Goal: Entertainment & Leisure: Browse casually

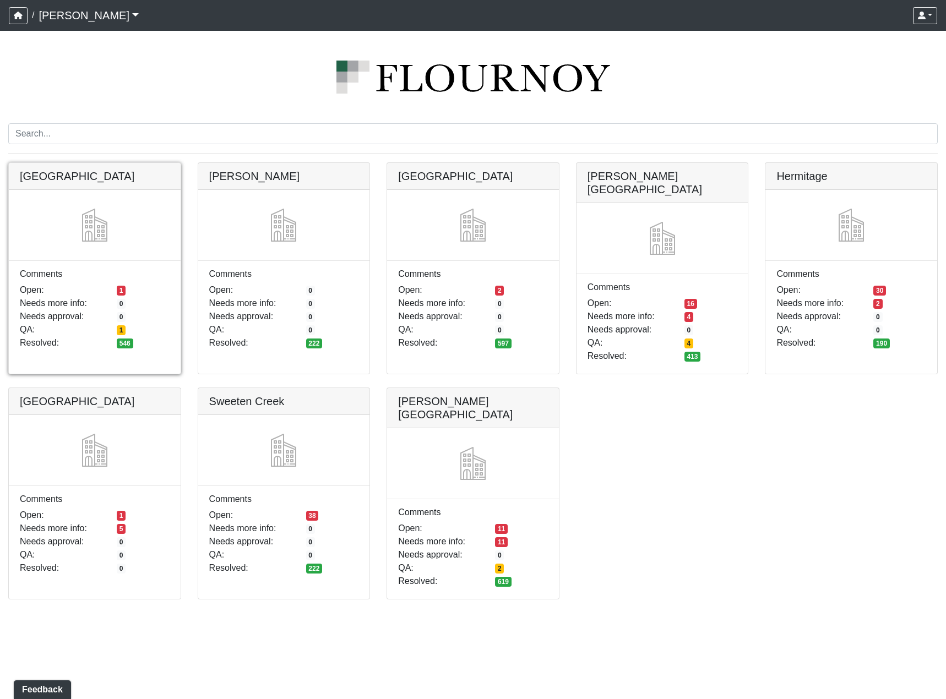
click at [127, 163] on link at bounding box center [95, 163] width 172 height 0
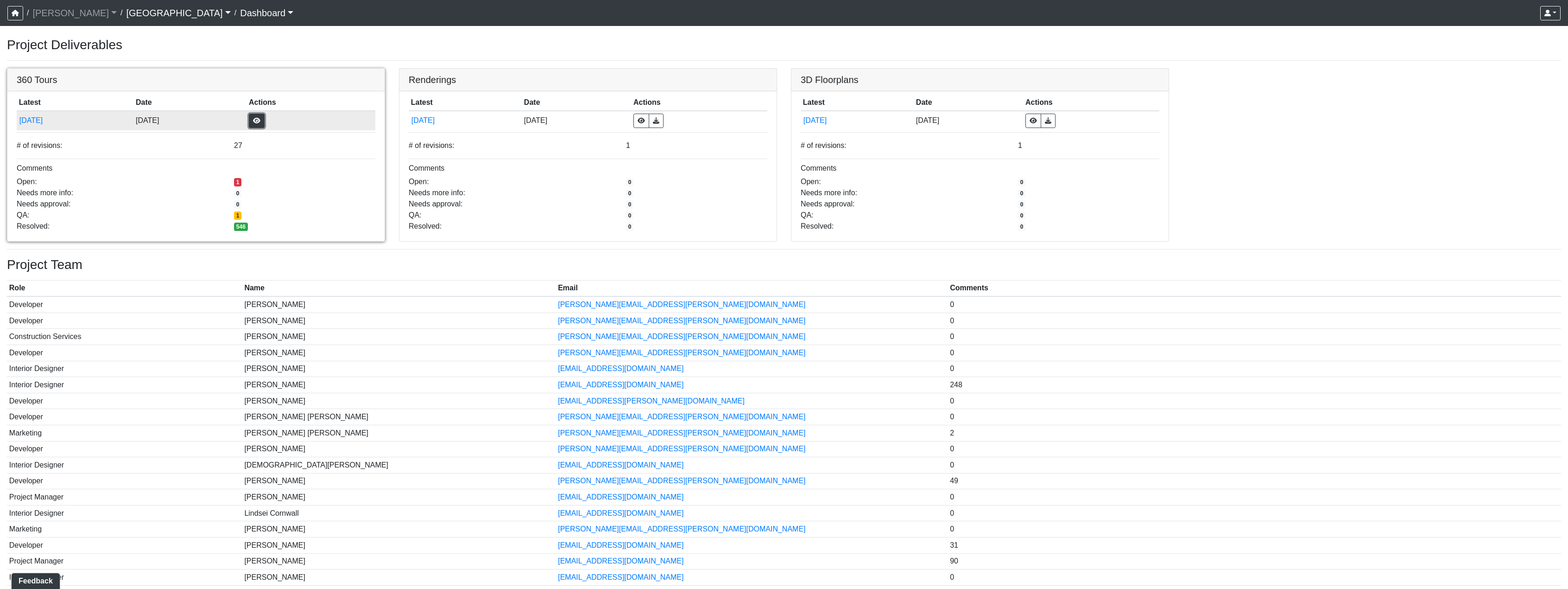
click at [264, 114] on button "button" at bounding box center [257, 120] width 16 height 14
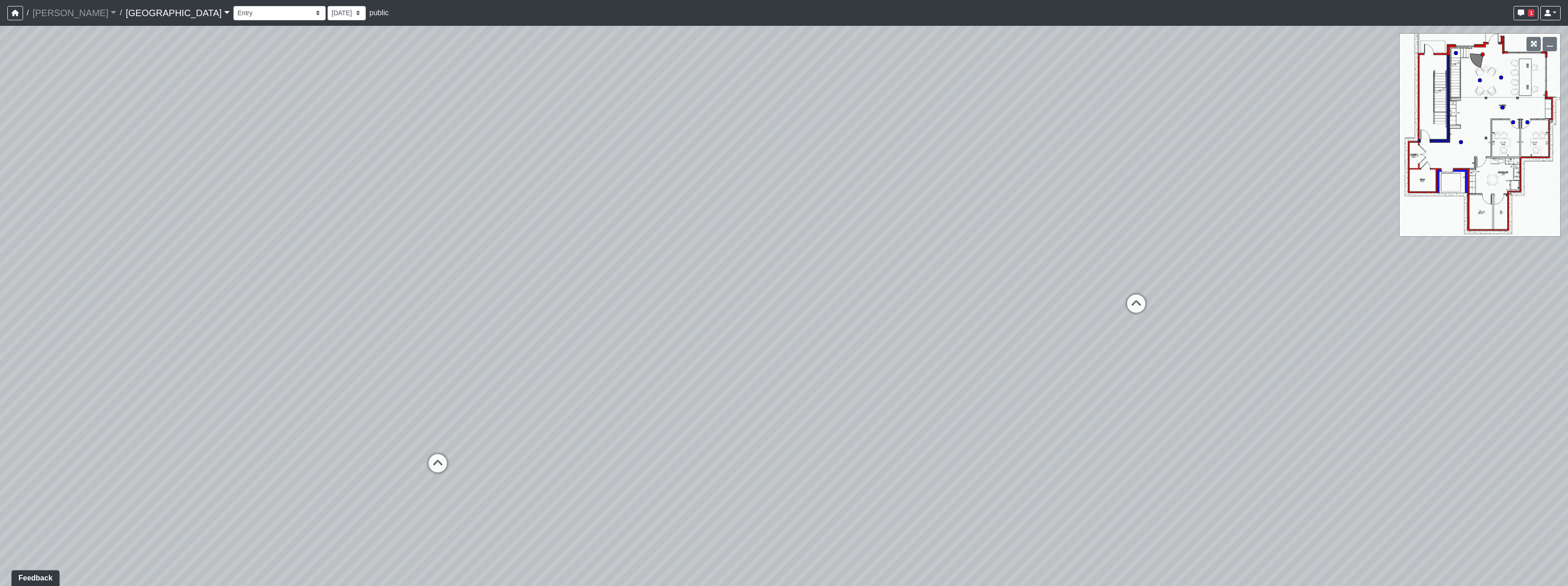
drag, startPoint x: 961, startPoint y: 433, endPoint x: 246, endPoint y: 256, distance: 736.6
click at [246, 256] on div "Loading... Reception Desk Loading... Lobby Loading... Landing" at bounding box center [784, 306] width 1568 height 560
drag, startPoint x: 1085, startPoint y: 277, endPoint x: 519, endPoint y: 196, distance: 571.8
click at [519, 196] on div "Loading... Reception Desk Loading... Lobby Loading... Landing" at bounding box center [784, 306] width 1568 height 560
drag, startPoint x: 703, startPoint y: 321, endPoint x: 755, endPoint y: 381, distance: 79.4
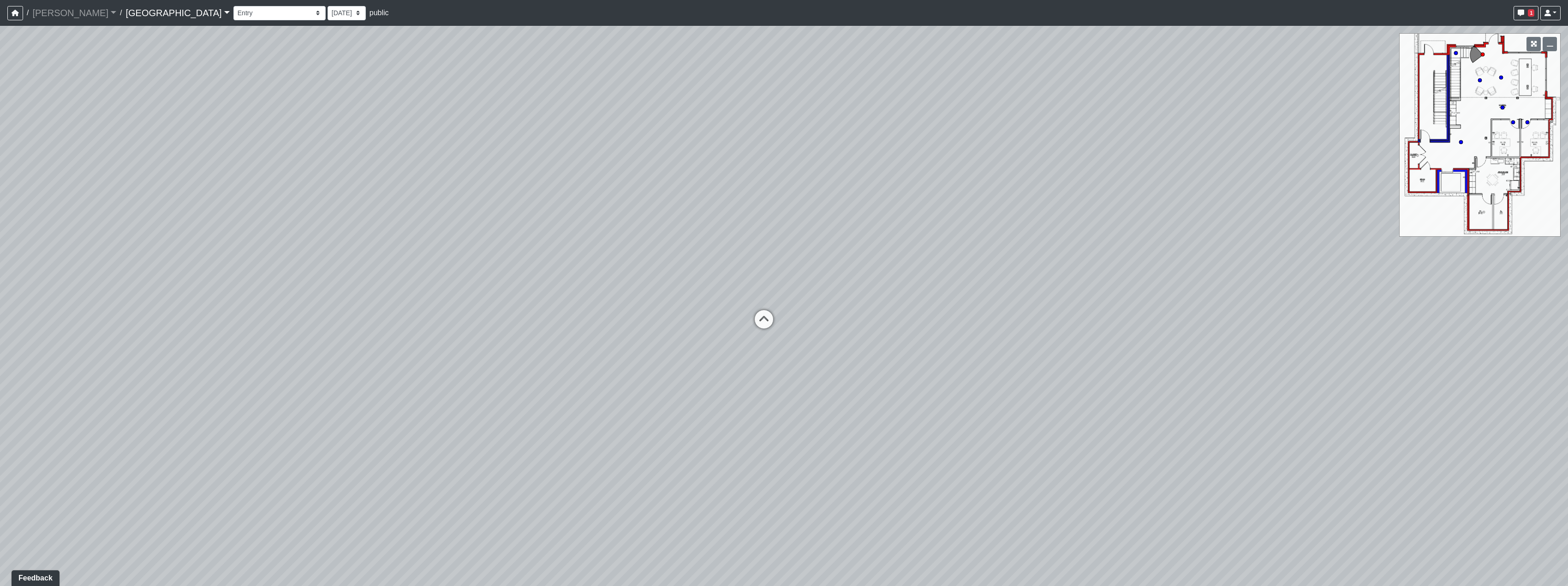
click at [730, 463] on div "Loading... Reception Desk Loading... Lobby Loading... Landing" at bounding box center [784, 306] width 1568 height 560
click at [762, 333] on icon at bounding box center [763, 327] width 28 height 28
drag, startPoint x: 414, startPoint y: 314, endPoint x: 786, endPoint y: 319, distance: 372.0
click at [612, 315] on div "Loading... Reception Desk Loading... Lobby Loading... Landing Loading... Entry …" at bounding box center [784, 306] width 1568 height 560
drag, startPoint x: 479, startPoint y: 315, endPoint x: 876, endPoint y: 424, distance: 411.7
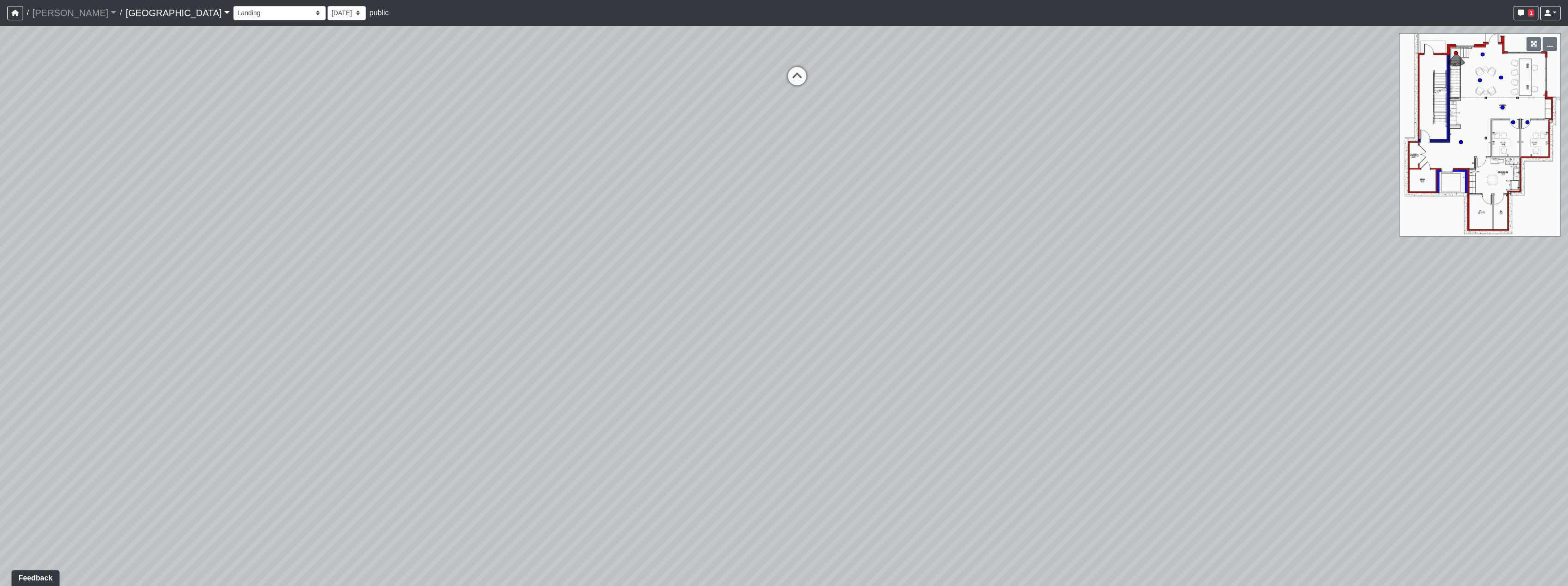
click at [876, 424] on div "Loading... Reception Desk Loading... Lobby Loading... Landing Loading... Entry …" at bounding box center [784, 306] width 1568 height 560
drag, startPoint x: 629, startPoint y: 412, endPoint x: 1107, endPoint y: 271, distance: 498.4
click at [1107, 271] on div "Loading... Reception Desk Loading... Lobby Loading... Landing Loading... Entry …" at bounding box center [784, 306] width 1568 height 560
drag, startPoint x: 599, startPoint y: 352, endPoint x: 862, endPoint y: 277, distance: 273.5
click at [814, 287] on div "Loading... Reception Desk Loading... Lobby Loading... Landing Loading... Entry …" at bounding box center [784, 306] width 1568 height 560
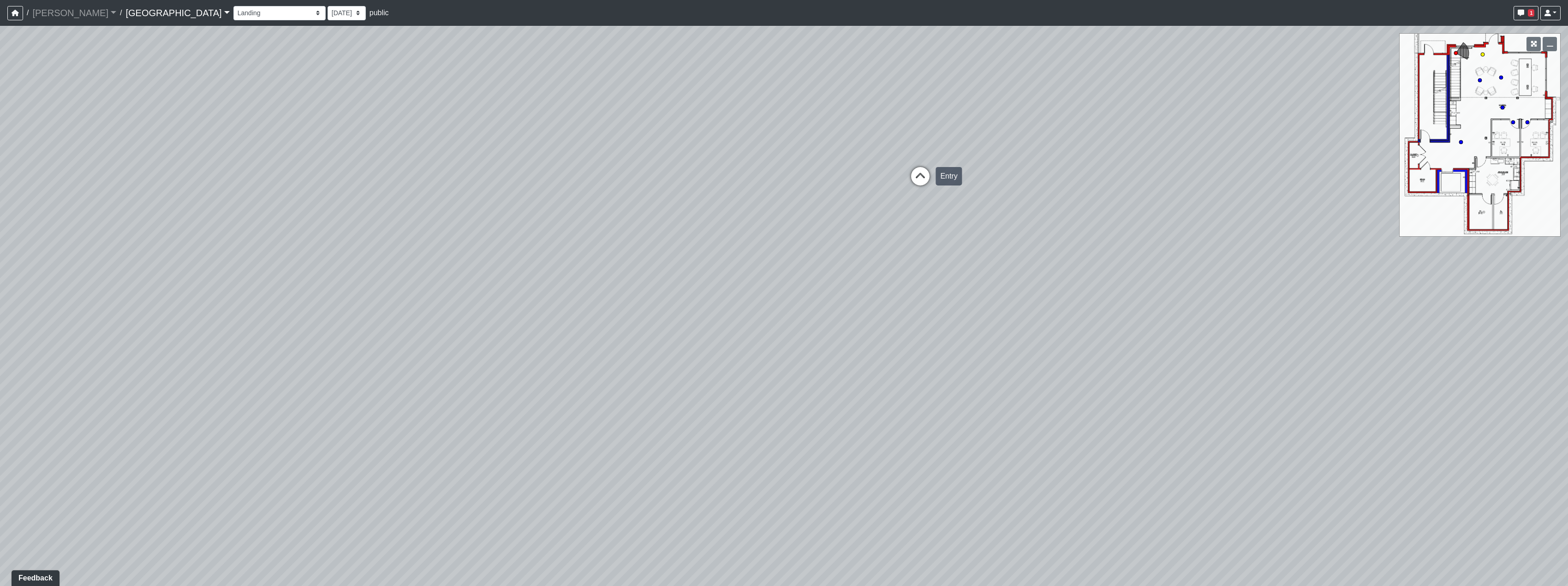
click at [928, 174] on icon at bounding box center [919, 180] width 28 height 28
drag, startPoint x: 1201, startPoint y: 392, endPoint x: 577, endPoint y: 290, distance: 632.3
click at [447, 360] on div "Loading... Reception Desk Loading... Lobby Loading... Landing Loading... Entry …" at bounding box center [784, 306] width 1568 height 560
drag, startPoint x: 856, startPoint y: 293, endPoint x: 688, endPoint y: 283, distance: 168.3
click at [499, 378] on div "Loading... Reception Desk Loading... Lobby Loading... Landing Loading... Entry …" at bounding box center [784, 306] width 1568 height 560
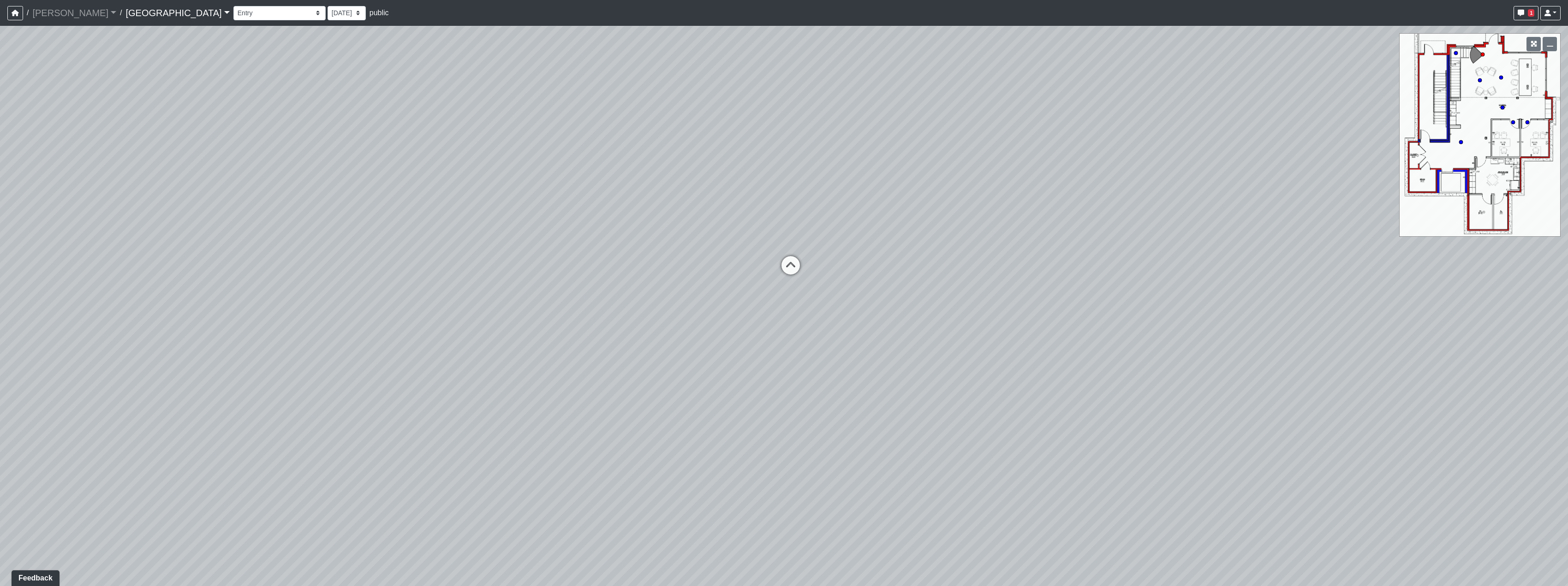
drag, startPoint x: 824, startPoint y: 253, endPoint x: 574, endPoint y: 456, distance: 322.0
click at [572, 459] on div "Loading... Reception Desk Loading... Lobby Loading... Landing Loading... Entry …" at bounding box center [784, 306] width 1568 height 560
drag, startPoint x: 615, startPoint y: 263, endPoint x: 784, endPoint y: 275, distance: 169.4
click at [784, 275] on div "Loading... Reception Desk Loading... Lobby Loading... Landing Loading... Entry …" at bounding box center [784, 306] width 1568 height 560
drag, startPoint x: 574, startPoint y: 216, endPoint x: 599, endPoint y: 219, distance: 25.2
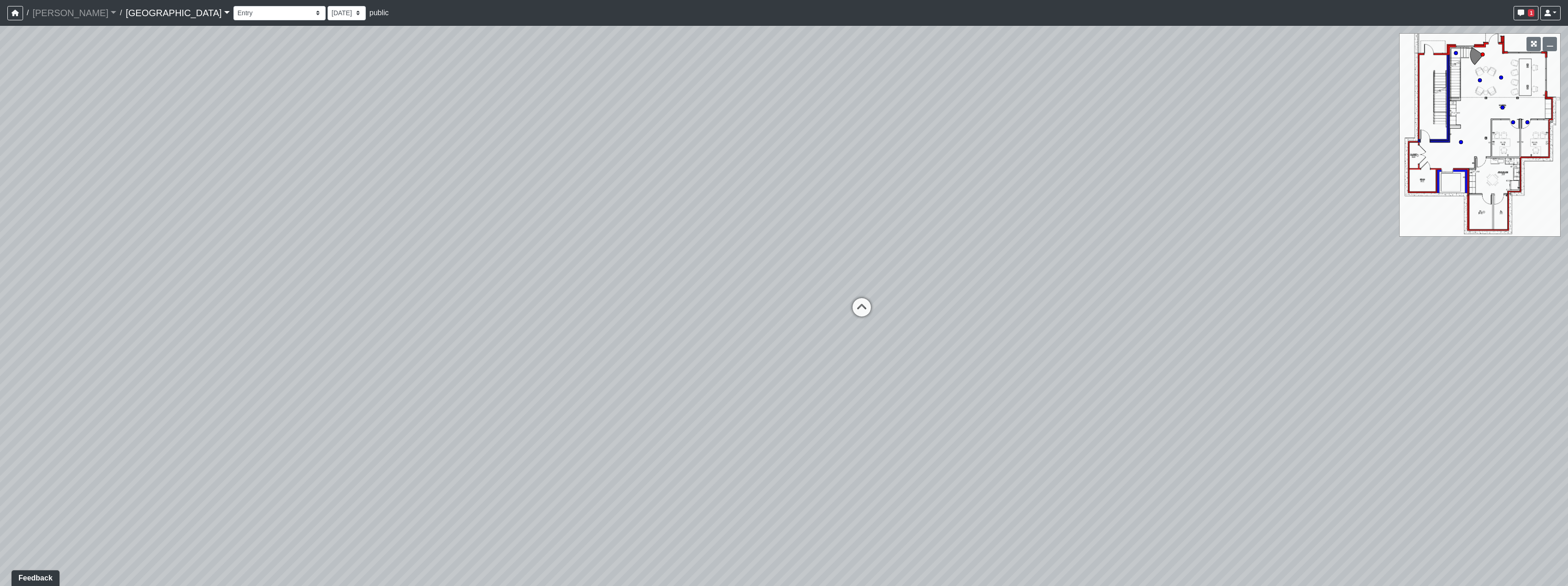
click at [599, 219] on div "Loading... Reception Desk Loading... Lobby Loading... Landing Loading... Entry …" at bounding box center [784, 306] width 1568 height 560
drag, startPoint x: 864, startPoint y: 391, endPoint x: 817, endPoint y: 313, distance: 91.1
click at [817, 313] on div "Loading... Reception Desk Loading... Lobby Loading... Landing Loading... Entry …" at bounding box center [784, 306] width 1568 height 560
drag, startPoint x: 857, startPoint y: 424, endPoint x: 860, endPoint y: 404, distance: 20.2
click at [860, 404] on div "Loading... Reception Desk Loading... Lobby Loading... Landing Loading... Entry …" at bounding box center [784, 306] width 1568 height 560
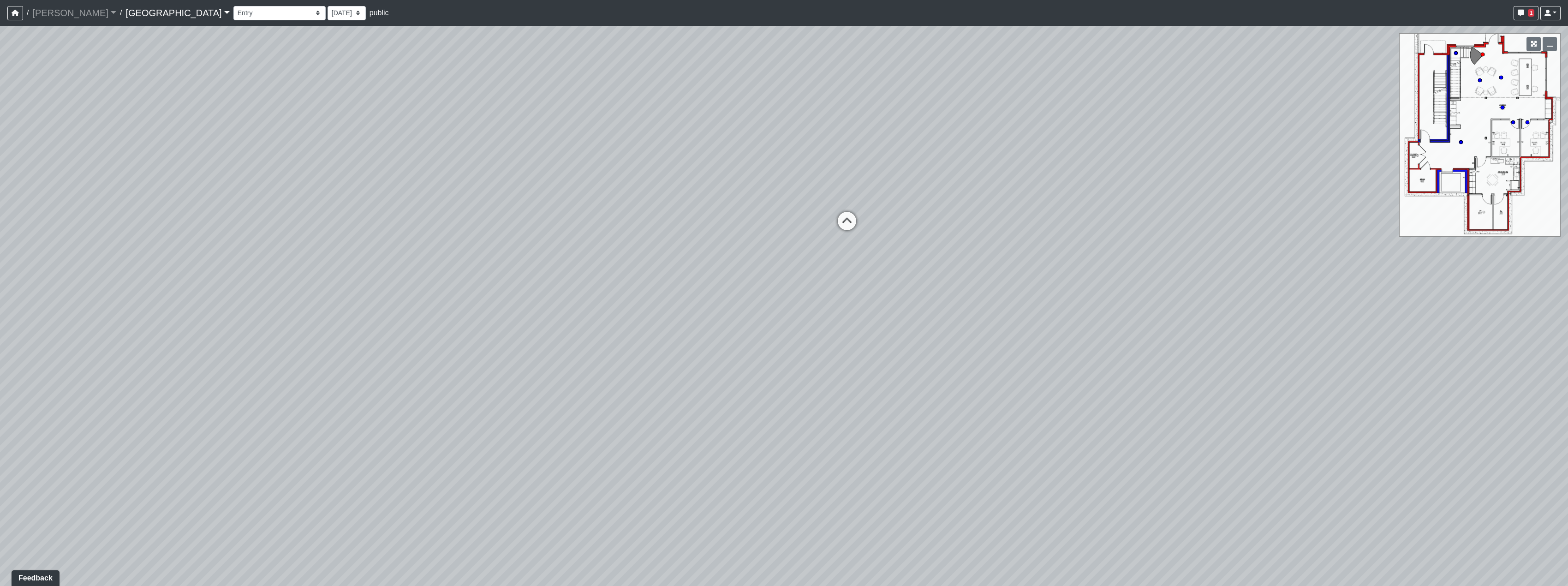
drag, startPoint x: 787, startPoint y: 321, endPoint x: 1024, endPoint y: 379, distance: 244.0
click at [958, 370] on div "Loading... Reception Desk Loading... Lobby Loading... Landing Loading... Entry …" at bounding box center [784, 306] width 1568 height 560
drag, startPoint x: 646, startPoint y: 369, endPoint x: 797, endPoint y: 277, distance: 176.8
click at [797, 277] on div "Loading... Reception Desk Loading... Lobby Loading... Landing Loading... Entry …" at bounding box center [784, 306] width 1568 height 560
drag, startPoint x: 797, startPoint y: 277, endPoint x: 793, endPoint y: 258, distance: 19.4
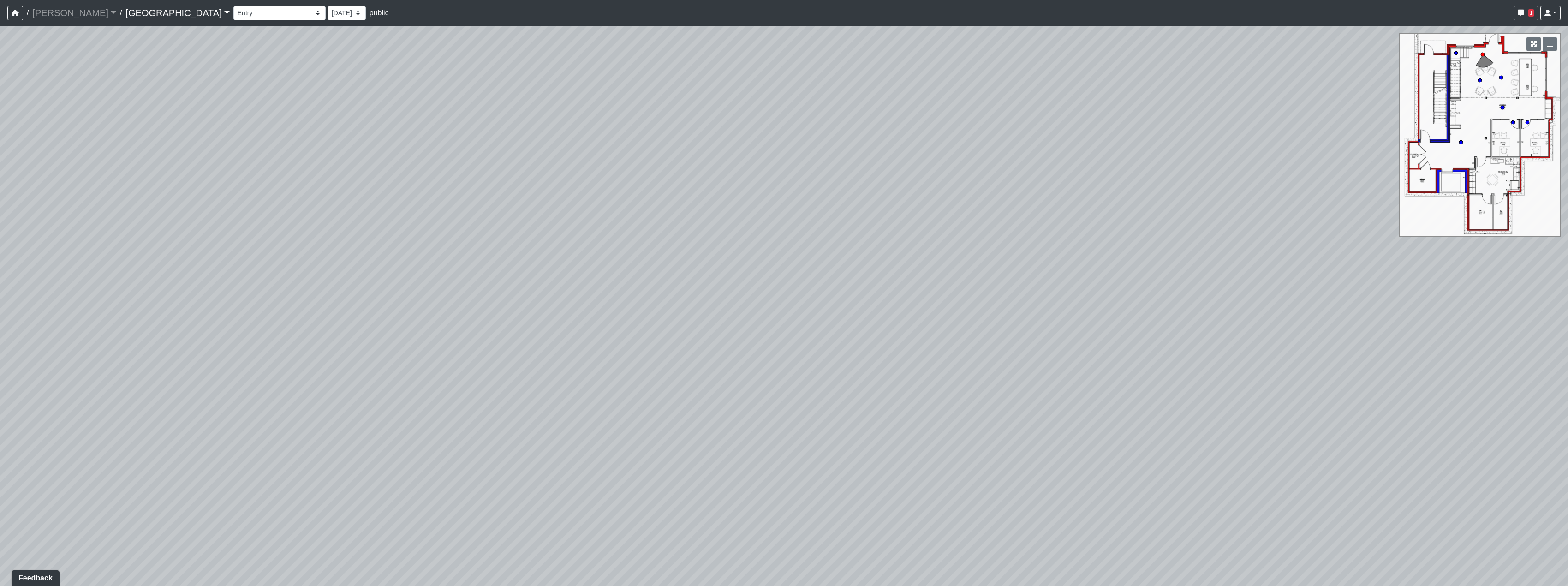
click at [793, 258] on div "Loading... Reception Desk Loading... Lobby Loading... Landing Loading... Entry …" at bounding box center [784, 306] width 1568 height 560
drag, startPoint x: 896, startPoint y: 361, endPoint x: 667, endPoint y: 273, distance: 245.3
click at [422, 267] on div "Loading... Reception Desk Loading... Lobby Loading... Landing Loading... Entry …" at bounding box center [784, 306] width 1568 height 560
drag, startPoint x: 1100, startPoint y: 407, endPoint x: 822, endPoint y: 367, distance: 280.9
click at [676, 364] on div "Loading... Reception Desk Loading... Lobby Loading... Landing Loading... Entry …" at bounding box center [784, 306] width 1568 height 560
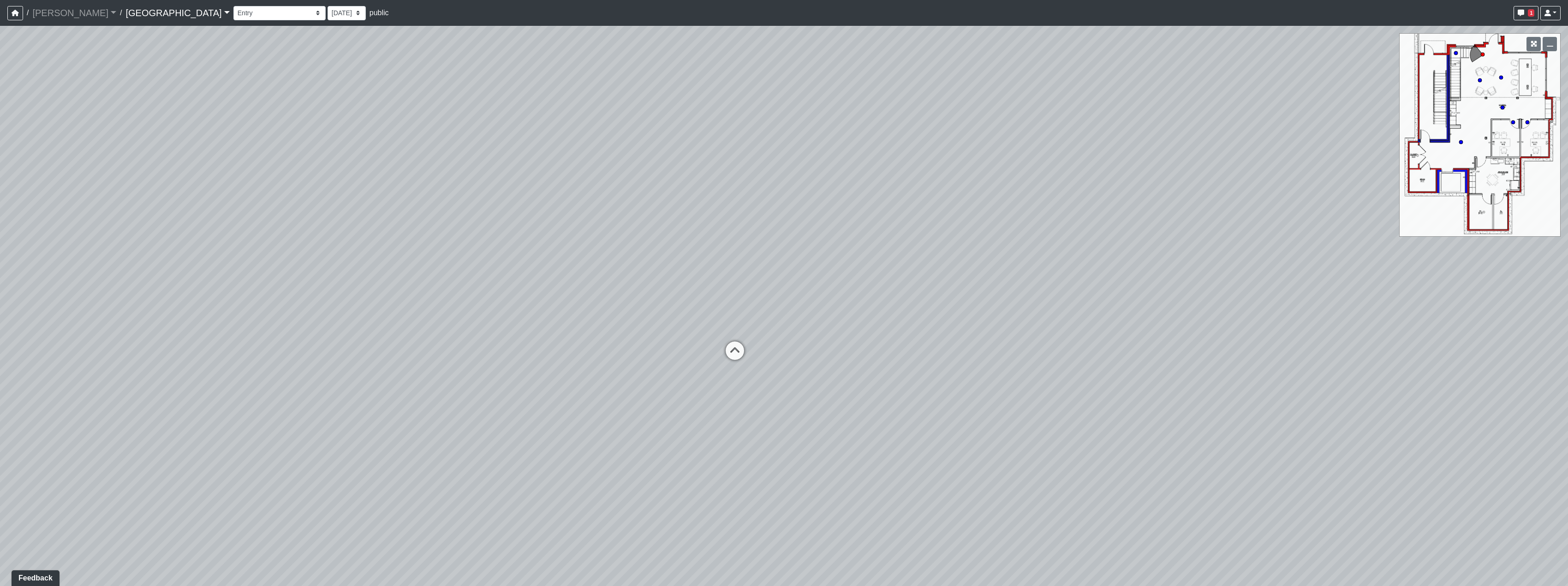
click at [753, 341] on div "Loading... Reception Desk Loading... Lobby Loading... Landing Loading... Entry …" at bounding box center [784, 306] width 1568 height 560
click at [722, 355] on icon at bounding box center [734, 355] width 28 height 28
drag, startPoint x: 489, startPoint y: 340, endPoint x: 868, endPoint y: 340, distance: 379.0
click at [835, 340] on div "Loading... Reception Desk Loading... Lobby Loading... Landing Loading... Entry …" at bounding box center [784, 306] width 1568 height 560
drag, startPoint x: 898, startPoint y: 309, endPoint x: 851, endPoint y: 349, distance: 61.7
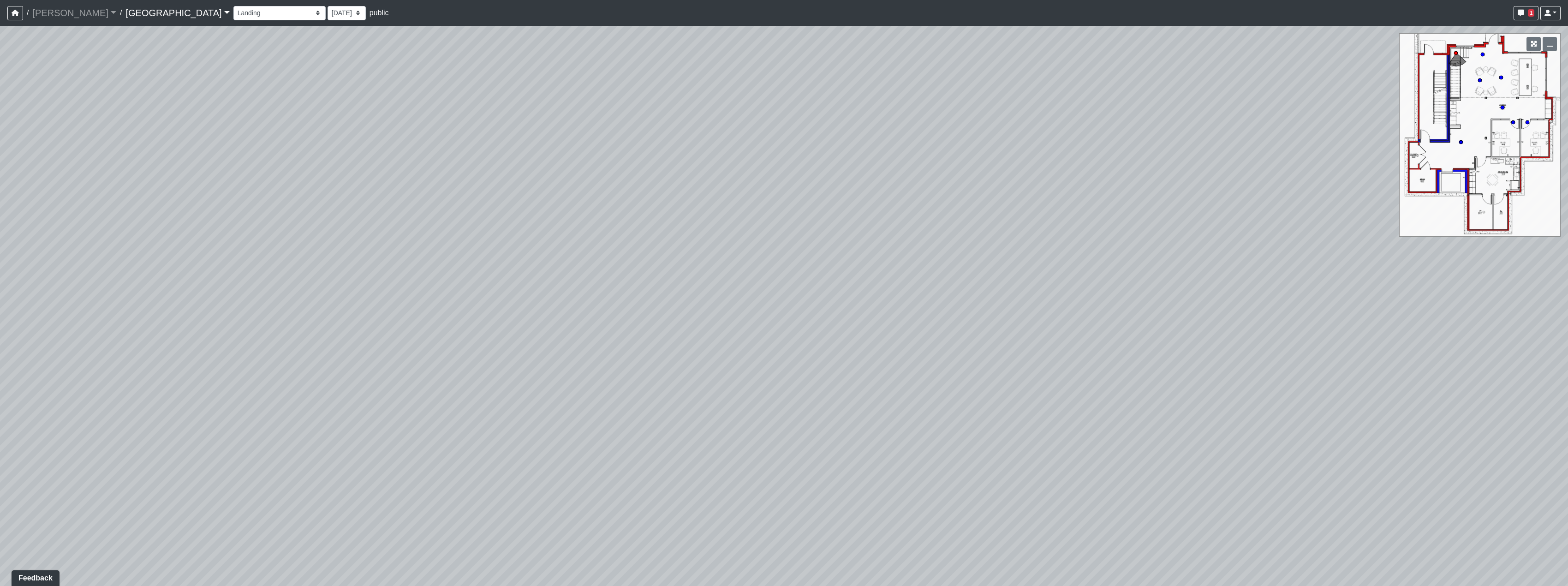
click at [862, 386] on div "Loading... Reception Desk Loading... Lobby Loading... Landing Loading... Entry …" at bounding box center [784, 306] width 1568 height 560
click at [824, 70] on icon at bounding box center [827, 76] width 28 height 28
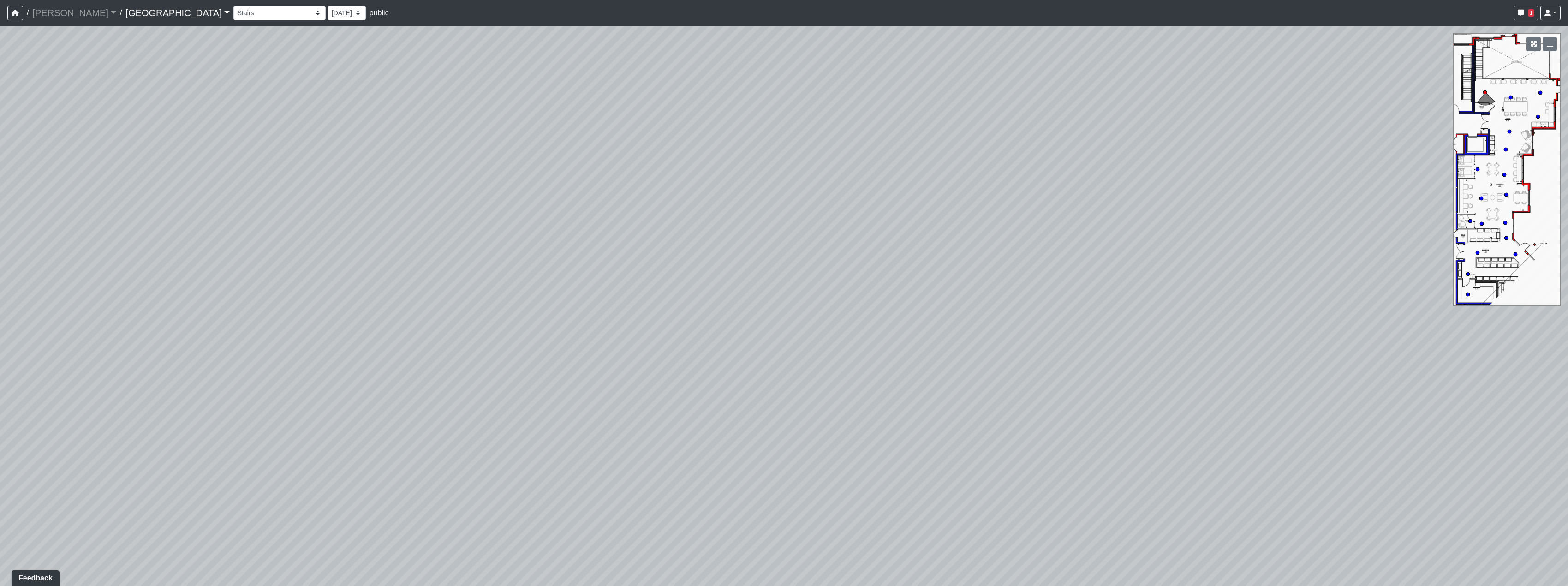
drag, startPoint x: 568, startPoint y: 413, endPoint x: 825, endPoint y: 280, distance: 289.4
click at [768, 308] on div "Loading... Reception Desk Loading... Lobby Loading... Landing Loading... Entry …" at bounding box center [784, 306] width 1568 height 560
drag, startPoint x: 584, startPoint y: 359, endPoint x: 1150, endPoint y: 375, distance: 566.2
click at [1150, 375] on div "Loading... Reception Desk Loading... Lobby Loading... Landing Loading... Entry …" at bounding box center [784, 306] width 1568 height 560
drag, startPoint x: 543, startPoint y: 355, endPoint x: 1016, endPoint y: 381, distance: 473.7
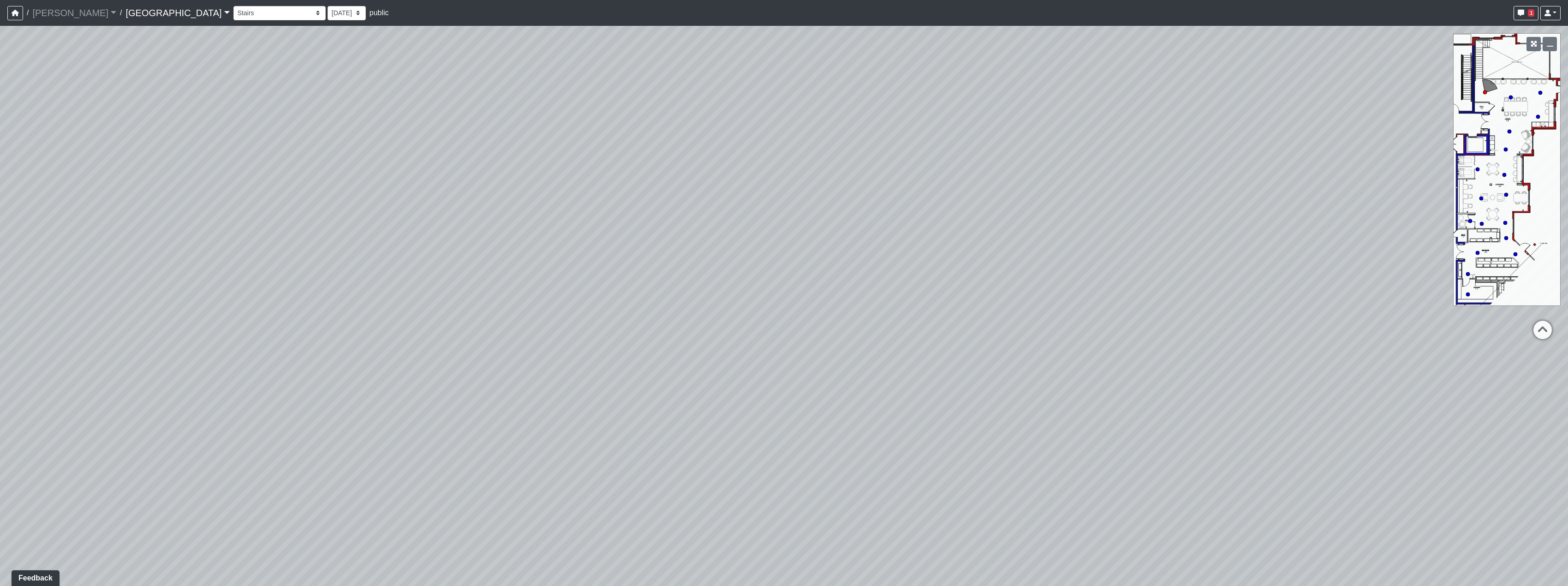
click at [1016, 381] on div "Loading... Reception Desk Loading... Lobby Loading... Landing Loading... Entry …" at bounding box center [784, 306] width 1568 height 560
drag, startPoint x: 686, startPoint y: 300, endPoint x: 1045, endPoint y: 390, distance: 370.1
click at [1046, 390] on div "Loading... Reception Desk Loading... Lobby Loading... Landing Loading... Entry …" at bounding box center [784, 306] width 1568 height 560
drag, startPoint x: 973, startPoint y: 386, endPoint x: 978, endPoint y: 396, distance: 11.2
click at [978, 396] on div "Loading... Reception Desk Loading... Lobby Loading... Landing Loading... Entry …" at bounding box center [784, 306] width 1568 height 560
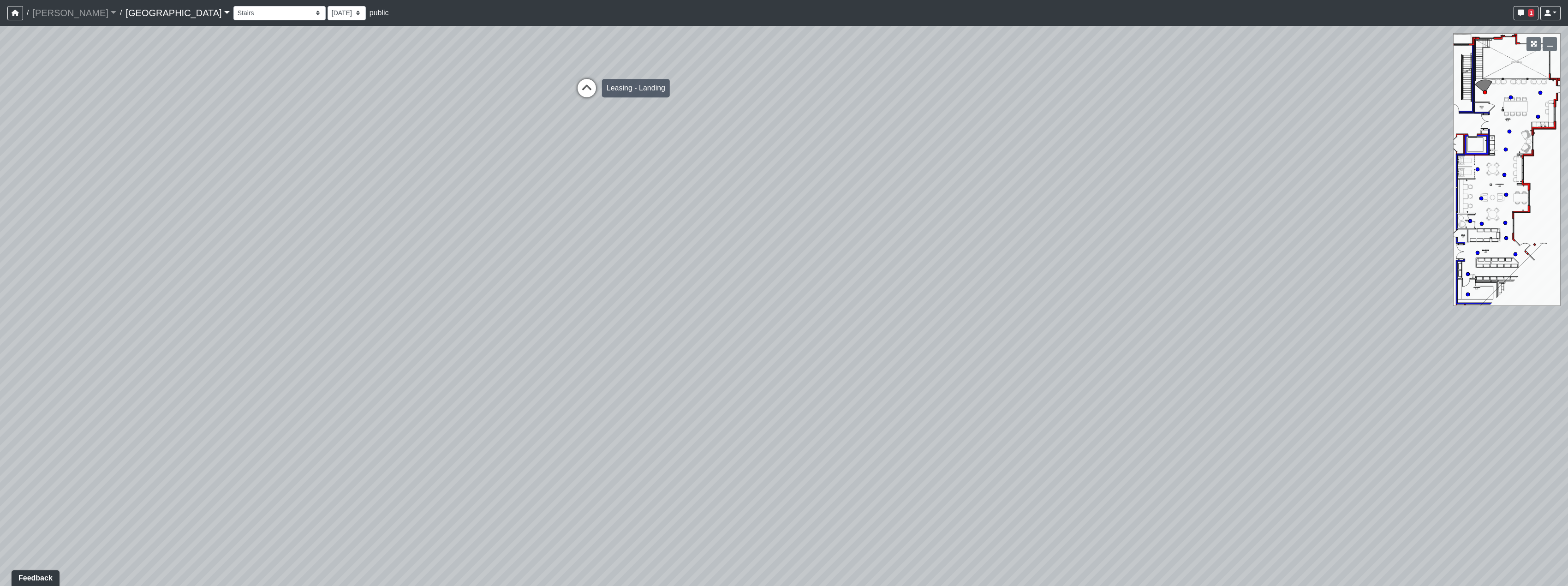
click at [582, 89] on icon at bounding box center [587, 92] width 28 height 28
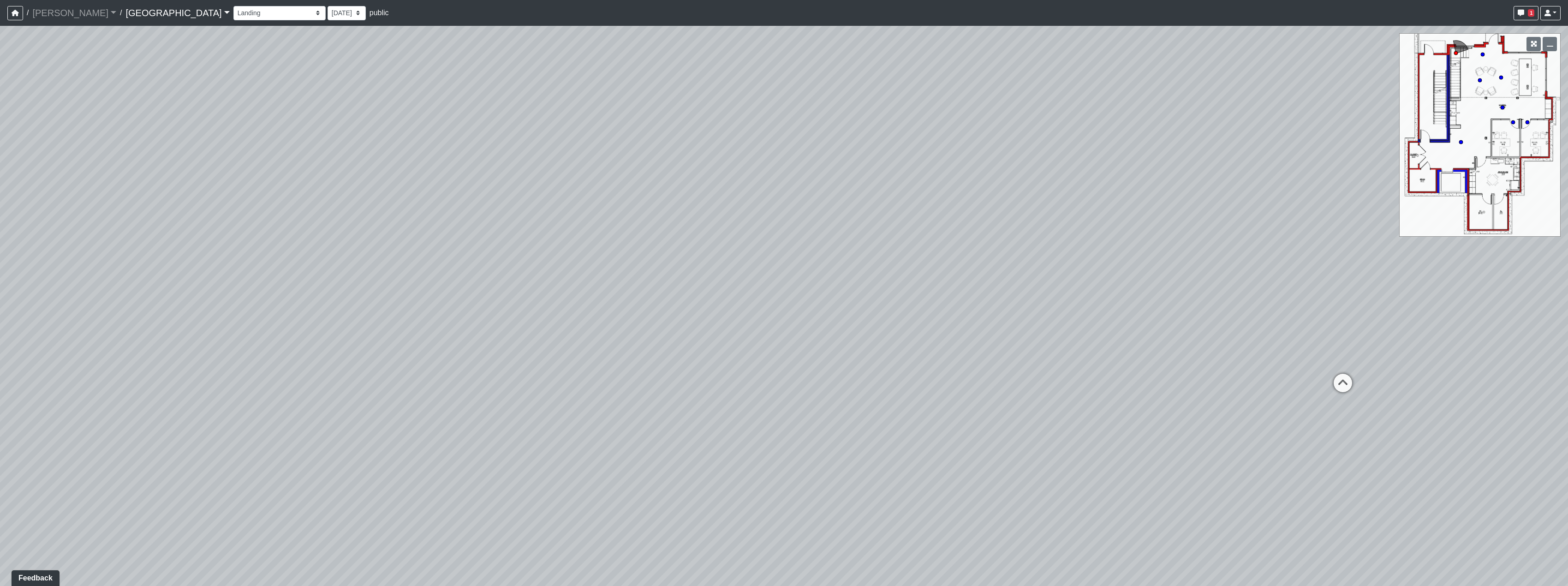
drag, startPoint x: 1044, startPoint y: 412, endPoint x: 490, endPoint y: 332, distance: 559.7
click at [514, 342] on div "Loading... Reception Desk Loading... Lobby Loading... Landing Loading... Entry …" at bounding box center [784, 306] width 1568 height 560
drag, startPoint x: 1052, startPoint y: 292, endPoint x: 607, endPoint y: 336, distance: 447.2
click at [607, 336] on div "Loading... Reception Desk Loading... Lobby Loading... Landing Loading... Entry …" at bounding box center [784, 306] width 1568 height 560
drag, startPoint x: 886, startPoint y: 302, endPoint x: 695, endPoint y: 445, distance: 238.6
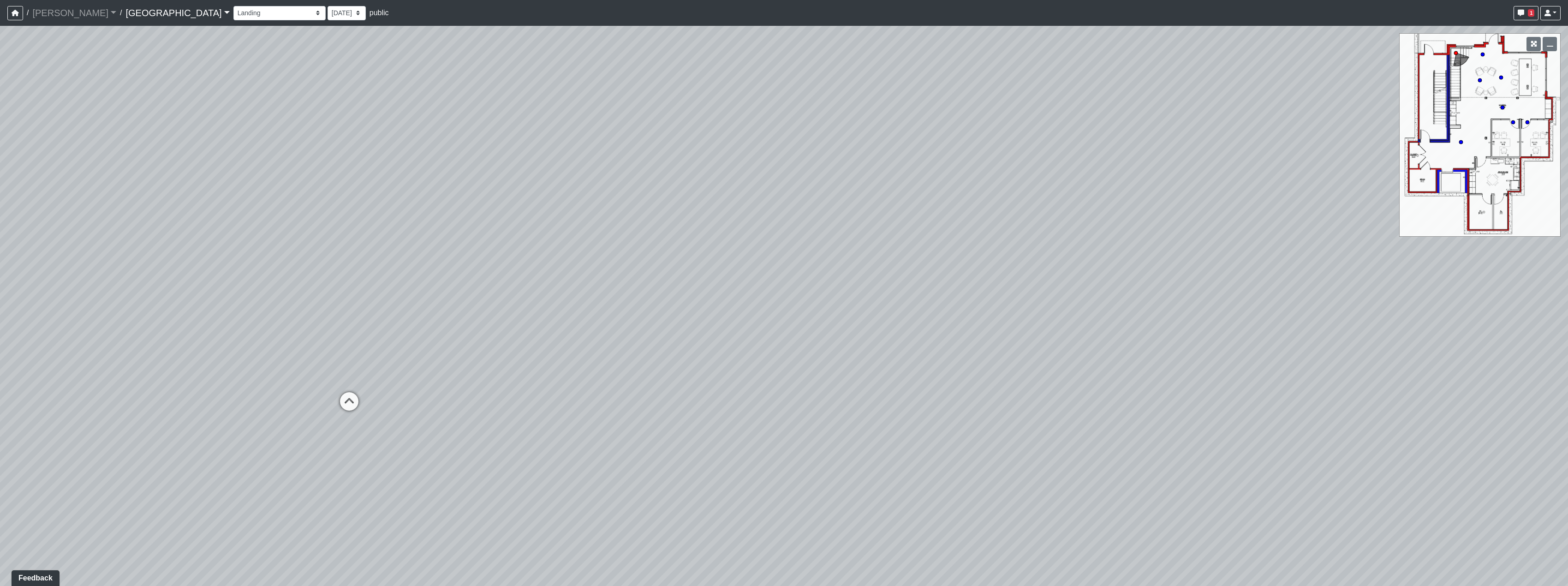
click at [695, 445] on div "Loading... Reception Desk Loading... Lobby Loading... Landing Loading... Entry …" at bounding box center [784, 306] width 1568 height 560
drag, startPoint x: 835, startPoint y: 305, endPoint x: 844, endPoint y: 164, distance: 141.3
click at [844, 164] on div "Loading... Reception Desk Loading... Lobby Loading... Landing Loading... Entry …" at bounding box center [784, 306] width 1568 height 560
drag, startPoint x: 795, startPoint y: 411, endPoint x: 840, endPoint y: 308, distance: 112.4
click at [840, 308] on div "Loading... Reception Desk Loading... Lobby Loading... Landing Loading... Entry …" at bounding box center [784, 306] width 1568 height 560
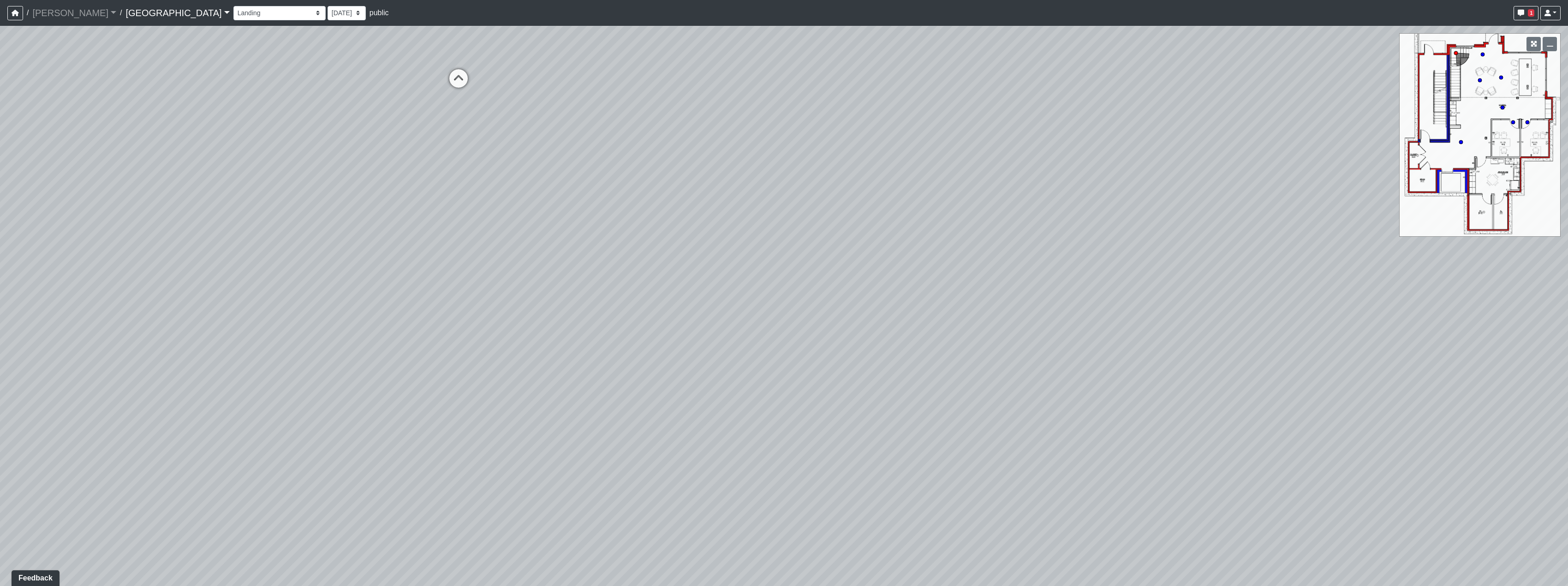
drag, startPoint x: 787, startPoint y: 388, endPoint x: 919, endPoint y: 356, distance: 135.8
click at [919, 356] on div "Loading... Reception Desk Loading... Lobby Loading... Landing Loading... Entry …" at bounding box center [784, 306] width 1568 height 560
drag, startPoint x: 858, startPoint y: 314, endPoint x: 898, endPoint y: 334, distance: 44.7
click at [898, 334] on div "Loading... Reception Desk Loading... Lobby Loading... Landing Loading... Entry …" at bounding box center [784, 306] width 1568 height 560
click at [501, 92] on icon at bounding box center [489, 93] width 28 height 28
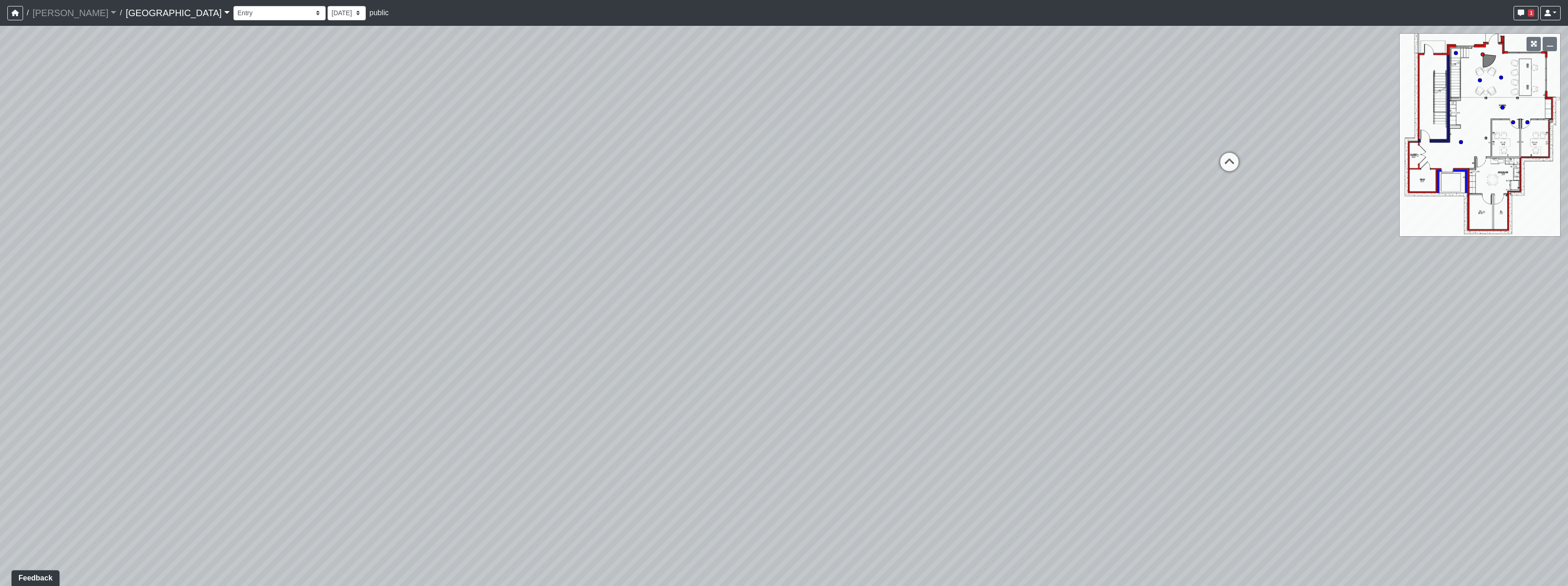
drag, startPoint x: 1174, startPoint y: 321, endPoint x: 660, endPoint y: 359, distance: 515.4
click at [670, 360] on div "Loading... Reception Desk Loading... Lobby Loading... Landing Loading... Entry …" at bounding box center [784, 306] width 1568 height 560
drag, startPoint x: 831, startPoint y: 353, endPoint x: 668, endPoint y: 469, distance: 200.1
click at [668, 469] on div "Loading... Reception Desk Loading... Lobby Loading... Landing Loading... Entry …" at bounding box center [784, 306] width 1568 height 560
drag, startPoint x: 698, startPoint y: 272, endPoint x: 668, endPoint y: 261, distance: 32.0
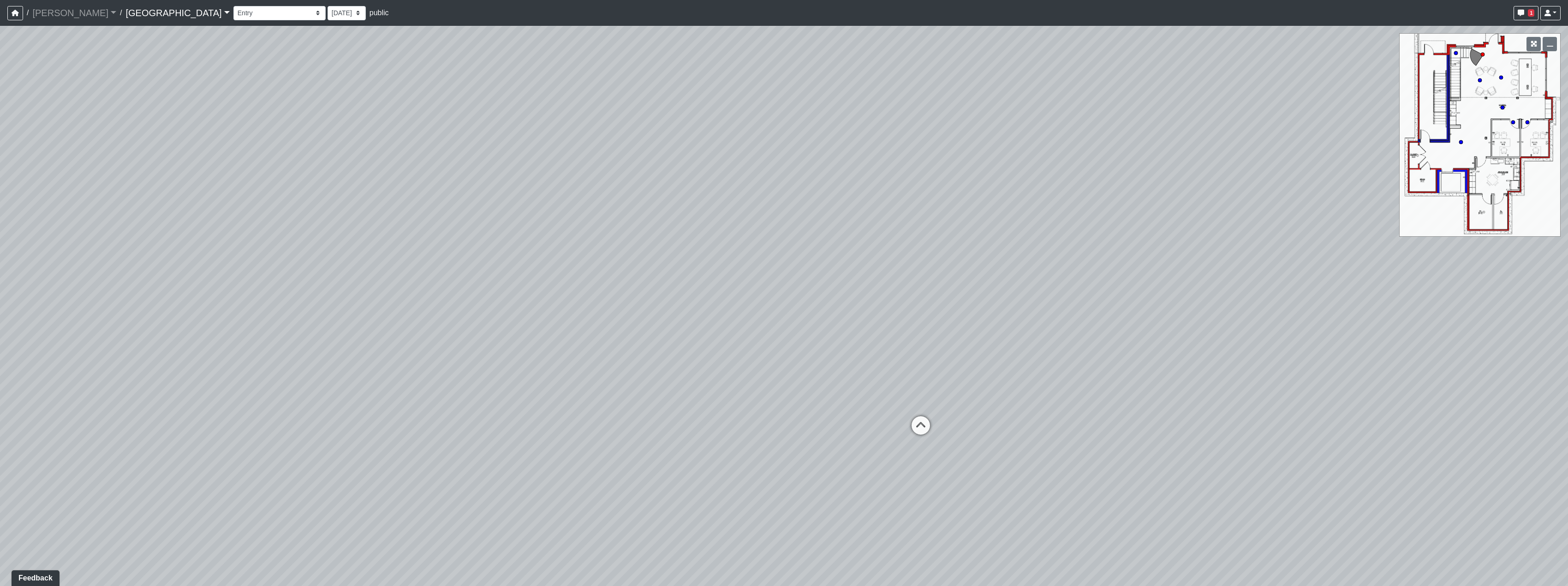
click at [732, 484] on div "Loading... Reception Desk Loading... Lobby Loading... Landing Loading... Entry …" at bounding box center [784, 306] width 1568 height 560
drag, startPoint x: 652, startPoint y: 232, endPoint x: 863, endPoint y: 205, distance: 212.7
click at [860, 203] on div "Loading... Reception Desk Loading... Lobby Loading... Landing Loading... Entry …" at bounding box center [784, 306] width 1568 height 560
drag, startPoint x: 974, startPoint y: 306, endPoint x: 877, endPoint y: 236, distance: 119.6
click at [877, 236] on div "Loading... Reception Desk Loading... Lobby Loading... Landing Loading... Entry …" at bounding box center [784, 306] width 1568 height 560
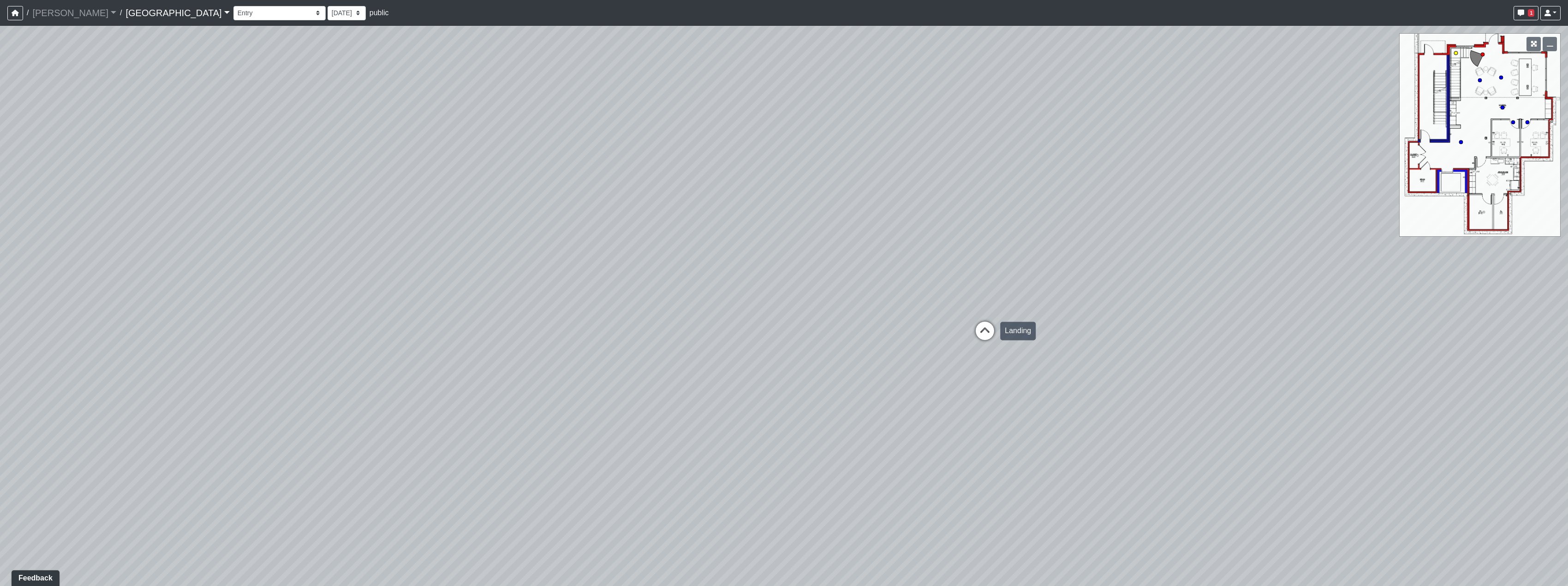
click at [988, 329] on icon at bounding box center [985, 335] width 28 height 28
drag, startPoint x: 696, startPoint y: 294, endPoint x: 1077, endPoint y: 270, distance: 381.8
click at [991, 273] on div "Loading... Reception Desk Loading... Lobby Loading... Landing Loading... Entry …" at bounding box center [784, 306] width 1568 height 560
drag, startPoint x: 588, startPoint y: 347, endPoint x: 609, endPoint y: 297, distance: 54.2
click at [609, 297] on div "Loading... Reception Desk Loading... Lobby Loading... Landing Loading... Entry …" at bounding box center [784, 306] width 1568 height 560
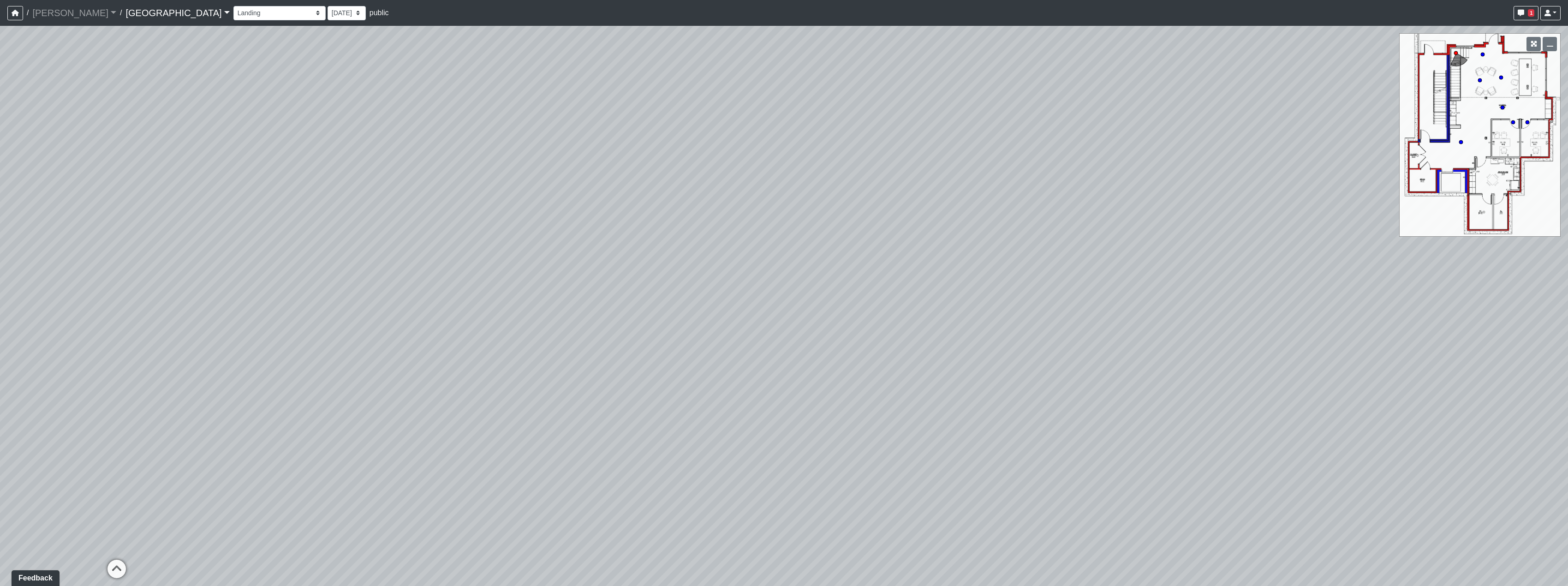
drag, startPoint x: 756, startPoint y: 527, endPoint x: 779, endPoint y: 494, distance: 40.2
click at [779, 493] on div "Loading... Reception Desk Loading... Lobby Loading... Landing Loading... Entry …" at bounding box center [784, 306] width 1568 height 560
drag, startPoint x: 734, startPoint y: 345, endPoint x: 1114, endPoint y: 250, distance: 391.7
click at [1114, 250] on div "Loading... Reception Desk Loading... Lobby Loading... Landing Loading... Entry …" at bounding box center [784, 306] width 1568 height 560
drag, startPoint x: 961, startPoint y: 403, endPoint x: 919, endPoint y: 326, distance: 87.7
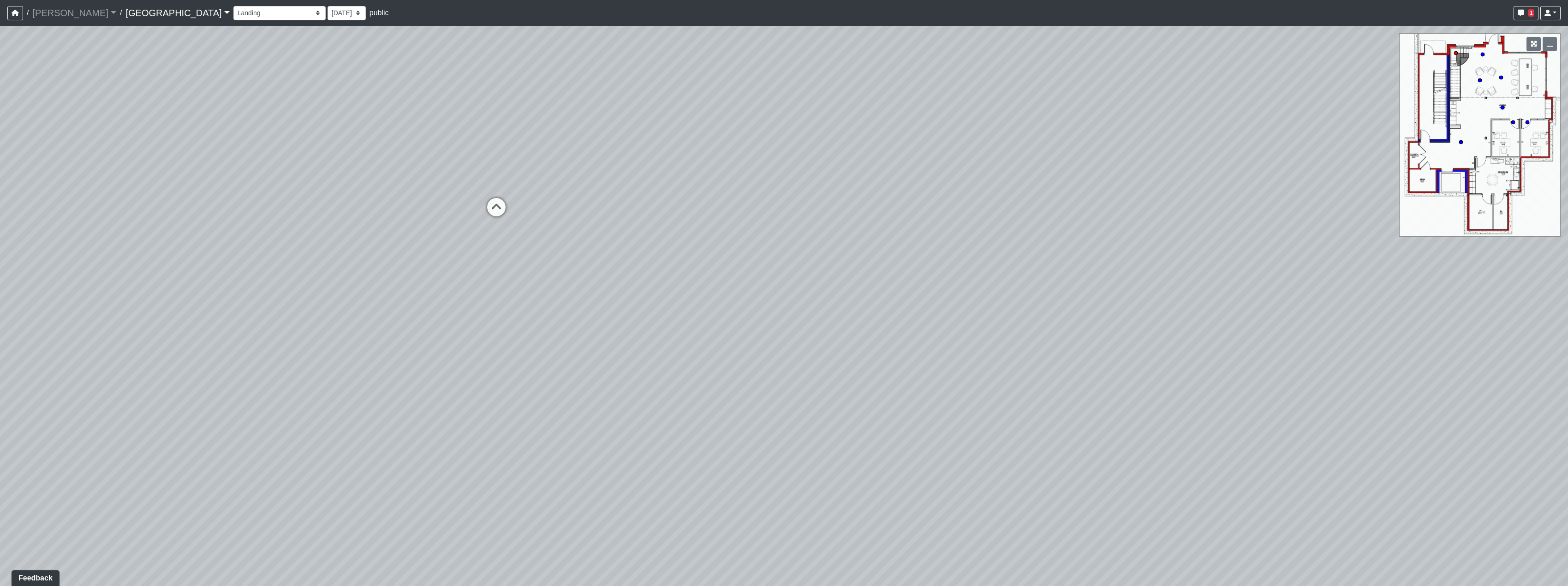
click at [919, 326] on div "Loading... Reception Desk Loading... Lobby Loading... Landing Loading... Entry …" at bounding box center [784, 306] width 1568 height 560
drag, startPoint x: 899, startPoint y: 374, endPoint x: 648, endPoint y: 328, distance: 255.2
click at [891, 395] on div "Loading... Reception Desk Loading... Lobby Loading... Landing Loading... Entry …" at bounding box center [784, 306] width 1568 height 560
click at [474, 259] on icon at bounding box center [478, 268] width 28 height 28
drag, startPoint x: 1307, startPoint y: 296, endPoint x: 683, endPoint y: 255, distance: 625.3
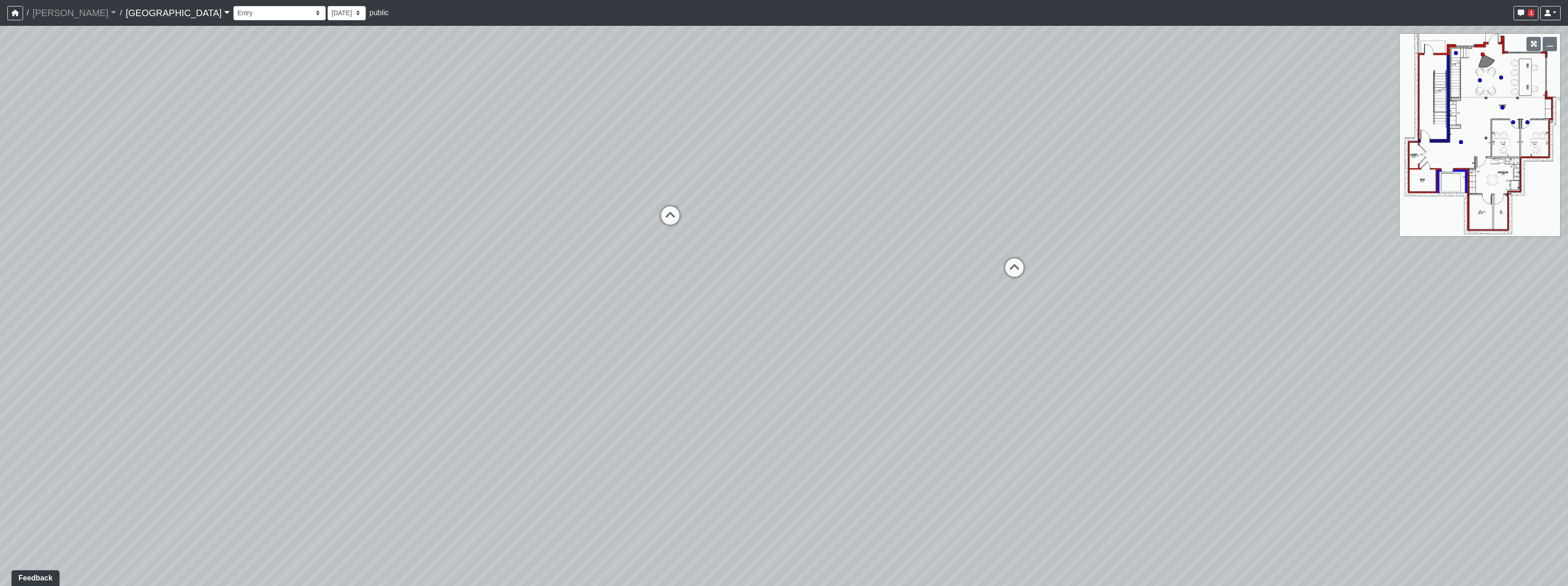
click at [405, 350] on div "Loading... Reception Desk Loading... Lobby Loading... Landing Loading... Entry …" at bounding box center [784, 306] width 1568 height 560
drag, startPoint x: 887, startPoint y: 222, endPoint x: 501, endPoint y: 438, distance: 442.3
click at [498, 448] on div "Loading... Reception Desk Loading... Lobby Loading... Landing Loading... Entry …" at bounding box center [784, 306] width 1568 height 560
drag, startPoint x: 660, startPoint y: 173, endPoint x: 686, endPoint y: 340, distance: 169.0
click at [686, 340] on div "Loading... Reception Desk Loading... Lobby Loading... Landing Loading... Entry …" at bounding box center [784, 306] width 1568 height 560
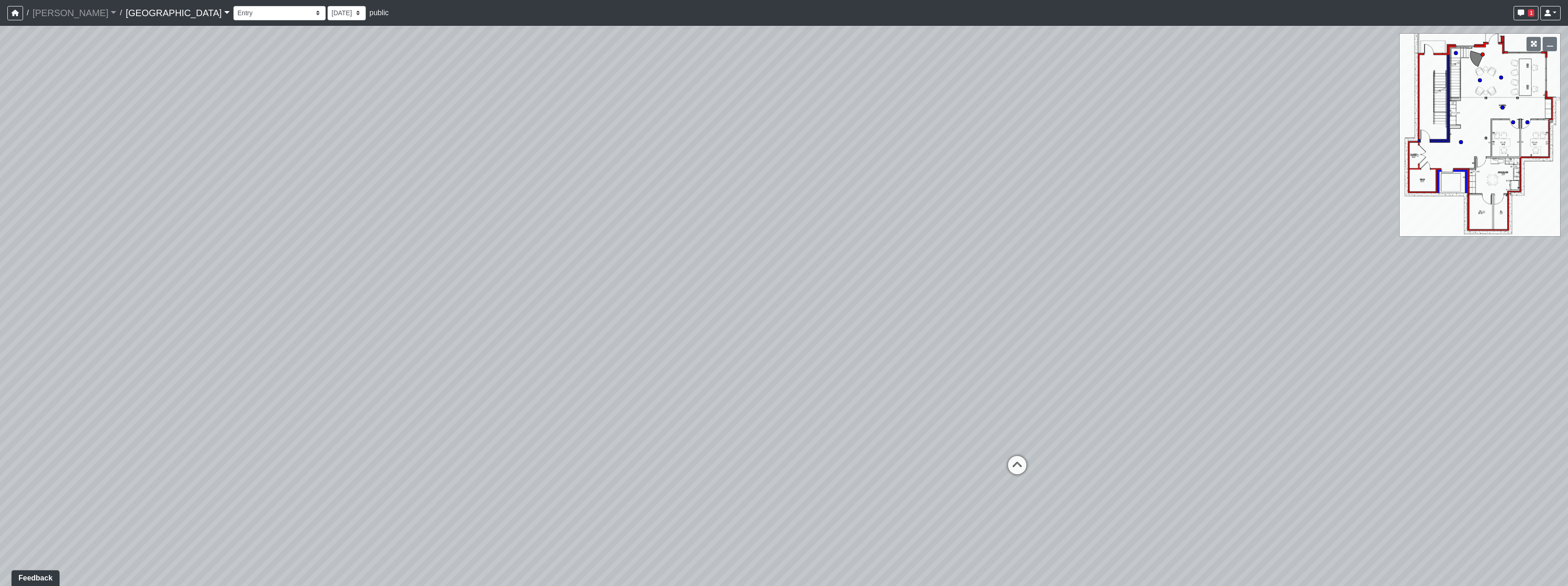
drag, startPoint x: 776, startPoint y: 350, endPoint x: 755, endPoint y: 314, distance: 41.7
click at [755, 314] on div "Loading... Reception Desk Loading... Lobby Loading... Landing Loading... Entry …" at bounding box center [784, 306] width 1568 height 560
click at [1007, 458] on icon at bounding box center [1013, 464] width 28 height 28
drag, startPoint x: 496, startPoint y: 340, endPoint x: 789, endPoint y: 302, distance: 295.5
click at [727, 302] on div "Loading... Reception Desk Loading... Lobby Loading... Landing Loading... Entry …" at bounding box center [784, 306] width 1568 height 560
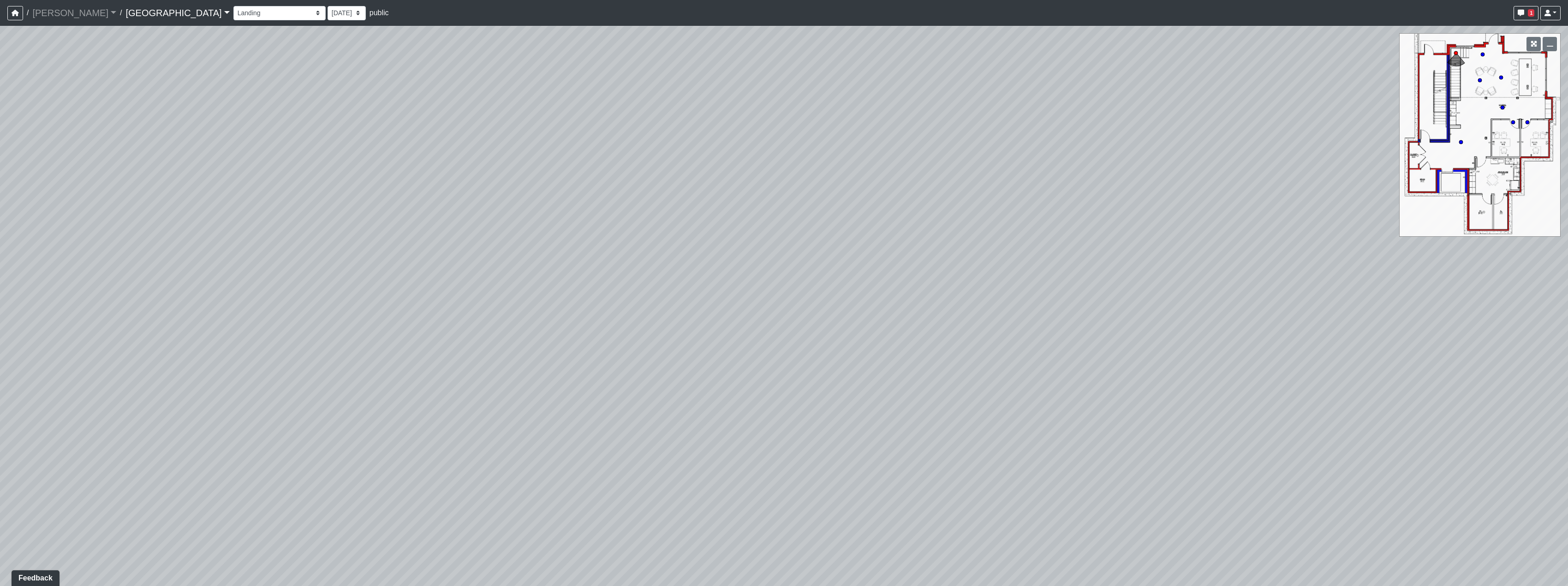
drag, startPoint x: 587, startPoint y: 356, endPoint x: 686, endPoint y: 230, distance: 160.2
click at [686, 230] on div "Loading... Reception Desk Loading... Lobby Loading... Landing Loading... Entry …" at bounding box center [784, 306] width 1568 height 560
drag, startPoint x: 633, startPoint y: 476, endPoint x: 669, endPoint y: 388, distance: 95.1
click at [669, 388] on div "Loading... Reception Desk Loading... Lobby Loading... Landing Loading... Entry …" at bounding box center [784, 306] width 1568 height 560
drag, startPoint x: 763, startPoint y: 485, endPoint x: 884, endPoint y: 480, distance: 121.1
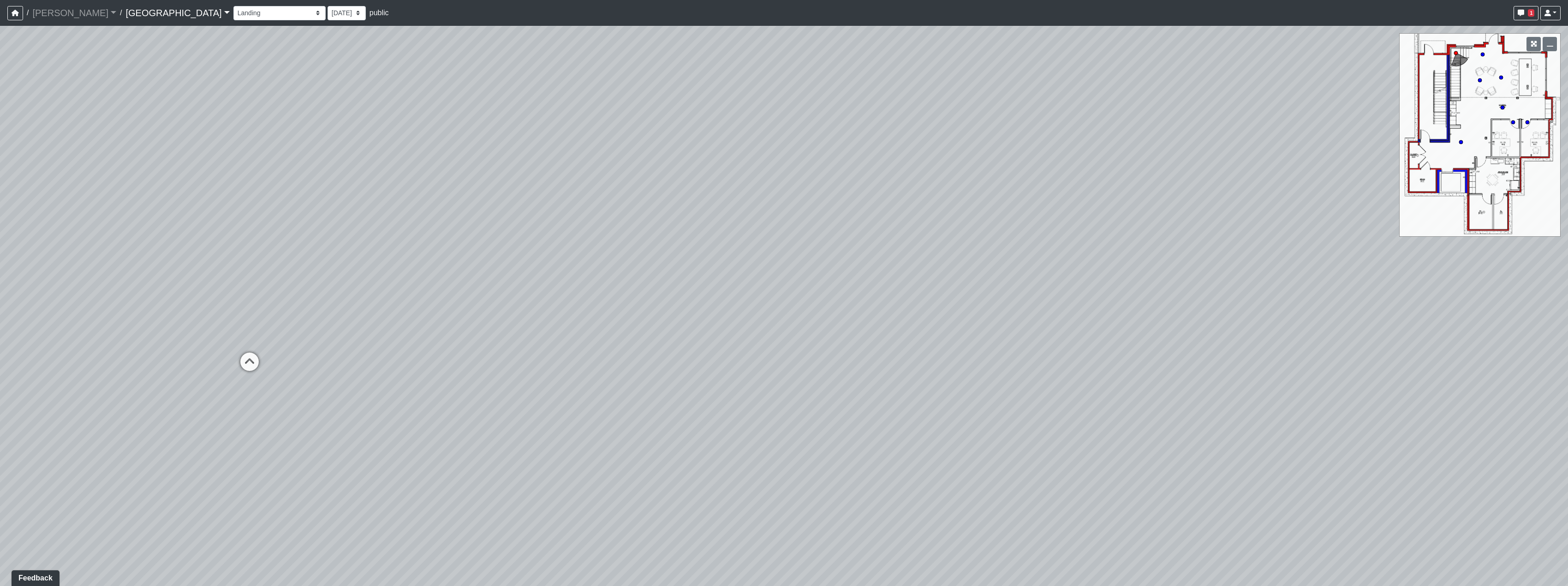
click at [884, 480] on div "Loading... Reception Desk Loading... Lobby Loading... Landing Loading... Entry …" at bounding box center [784, 306] width 1568 height 560
drag, startPoint x: 966, startPoint y: 210, endPoint x: 775, endPoint y: 455, distance: 310.7
click at [775, 455] on div "Loading... Reception Desk Loading... Lobby Loading... Landing Loading... Entry …" at bounding box center [784, 306] width 1568 height 560
click at [738, 220] on icon at bounding box center [739, 226] width 28 height 28
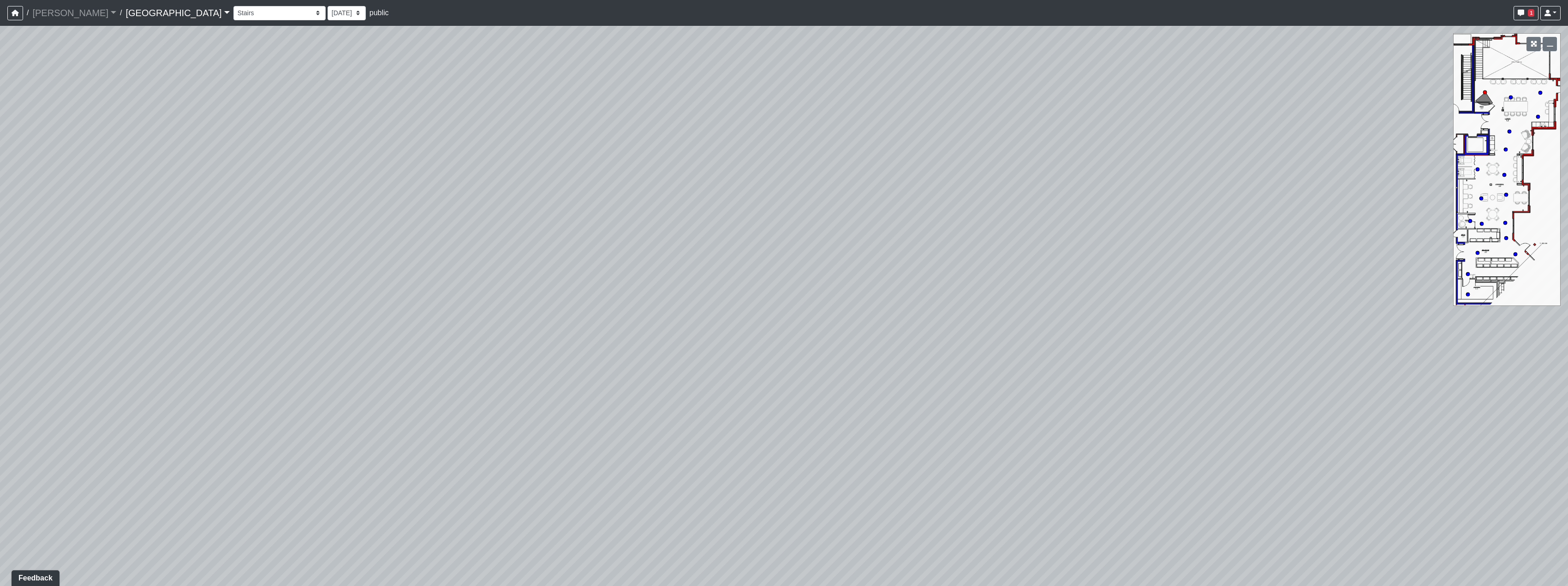
drag, startPoint x: 587, startPoint y: 437, endPoint x: 862, endPoint y: 277, distance: 318.2
click at [770, 333] on div "Loading... Reception Desk Loading... Lobby Loading... Landing Loading... Entry …" at bounding box center [784, 306] width 1568 height 560
drag, startPoint x: 514, startPoint y: 398, endPoint x: 1170, endPoint y: 395, distance: 656.0
click at [1170, 395] on div "Loading... Reception Desk Loading... Lobby Loading... Landing Loading... Entry …" at bounding box center [784, 306] width 1568 height 560
drag, startPoint x: 730, startPoint y: 373, endPoint x: 1244, endPoint y: 387, distance: 514.2
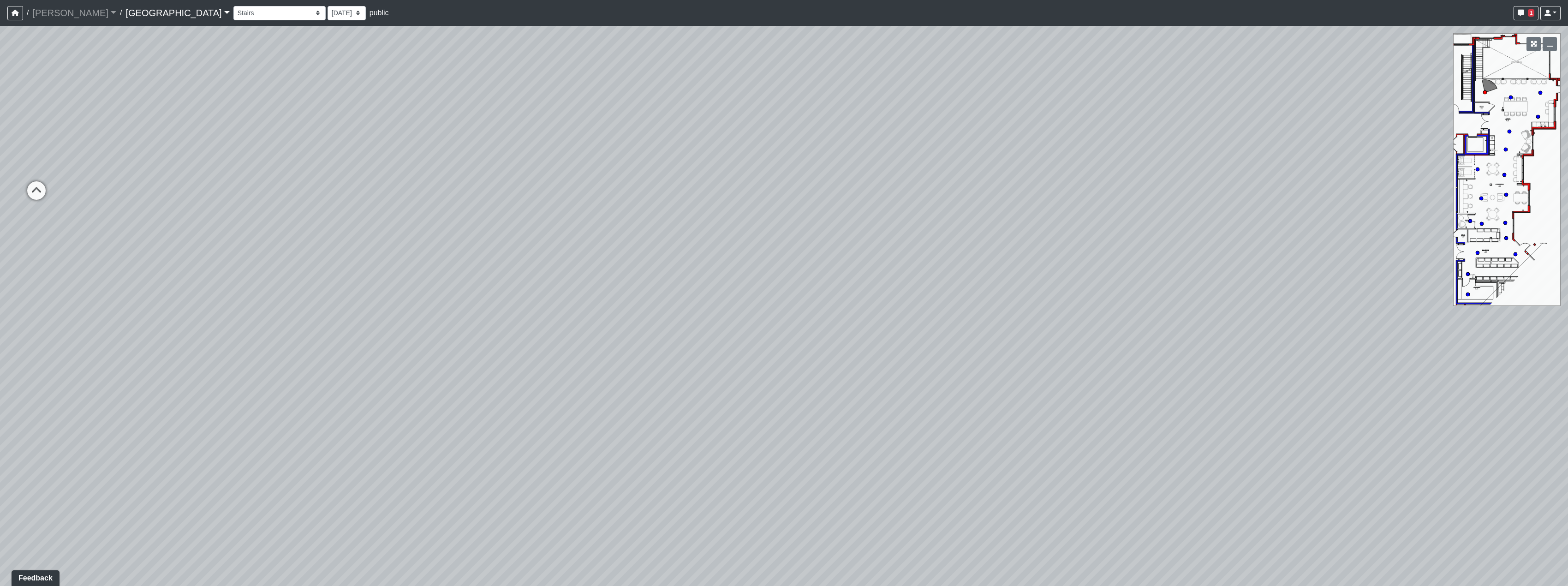
click at [1244, 387] on div "Loading... Reception Desk Loading... Lobby Loading... Landing Loading... Entry …" at bounding box center [784, 306] width 1568 height 560
drag, startPoint x: 1183, startPoint y: 219, endPoint x: 647, endPoint y: 322, distance: 545.8
click at [637, 323] on div "Loading... Reception Desk Loading... Lobby Loading... Landing Loading... Entry …" at bounding box center [784, 306] width 1568 height 560
click at [1012, 314] on div "Loading... Communal Table 1" at bounding box center [1022, 326] width 28 height 28
drag, startPoint x: 649, startPoint y: 311, endPoint x: 1067, endPoint y: 306, distance: 418.0
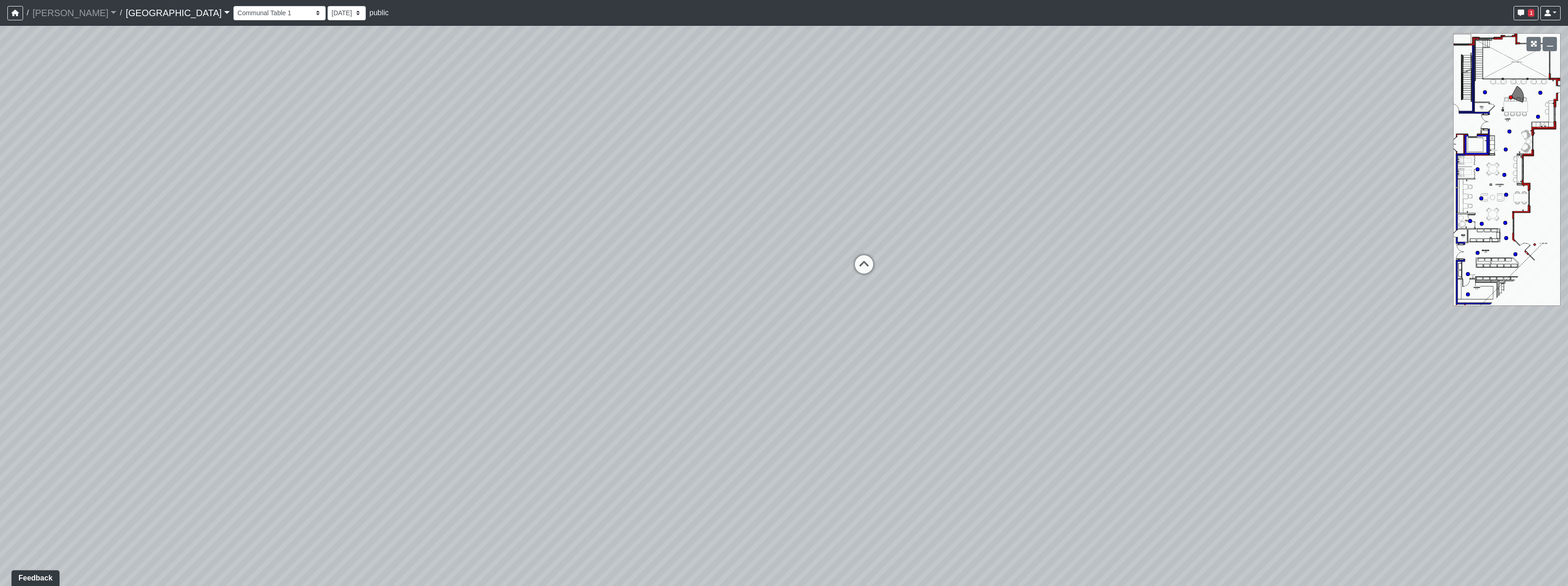
click at [983, 309] on div "Loading... Reception Desk Loading... Lobby Loading... Landing Loading... Entry …" at bounding box center [784, 306] width 1568 height 560
drag, startPoint x: 724, startPoint y: 335, endPoint x: 513, endPoint y: 349, distance: 211.5
click at [513, 349] on div "Loading... Reception Desk Loading... Lobby Loading... Landing Loading... Entry …" at bounding box center [784, 306] width 1568 height 560
drag, startPoint x: 1028, startPoint y: 324, endPoint x: 813, endPoint y: 356, distance: 217.4
click at [813, 356] on div "Loading... Reception Desk Loading... Lobby Loading... Landing Loading... Entry …" at bounding box center [784, 306] width 1568 height 560
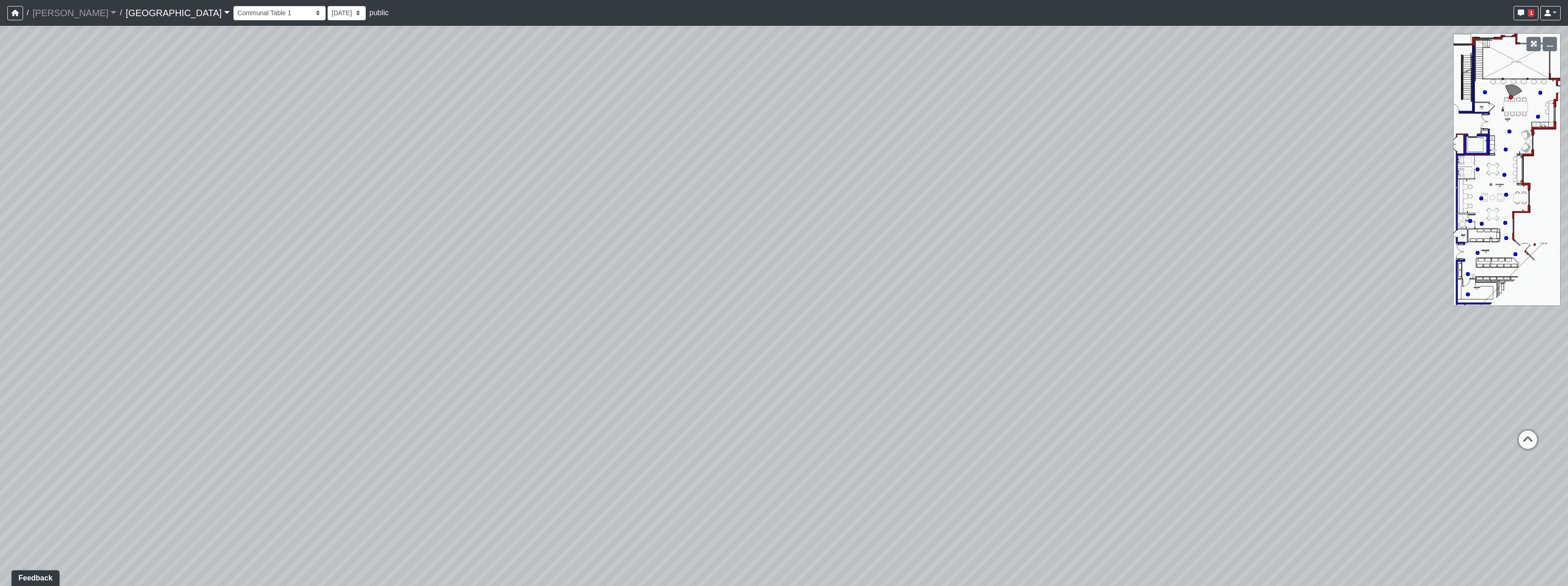
drag, startPoint x: 585, startPoint y: 412, endPoint x: 780, endPoint y: 376, distance: 198.3
click at [706, 382] on div "Loading... Reception Desk Loading... Lobby Loading... Landing Loading... Entry …" at bounding box center [784, 306] width 1568 height 560
drag, startPoint x: 383, startPoint y: 234, endPoint x: 605, endPoint y: 259, distance: 223.4
click at [592, 253] on div "Loading... Reception Desk Loading... Lobby Loading... Landing Loading... Entry …" at bounding box center [784, 306] width 1568 height 560
click at [551, 303] on icon at bounding box center [557, 310] width 28 height 28
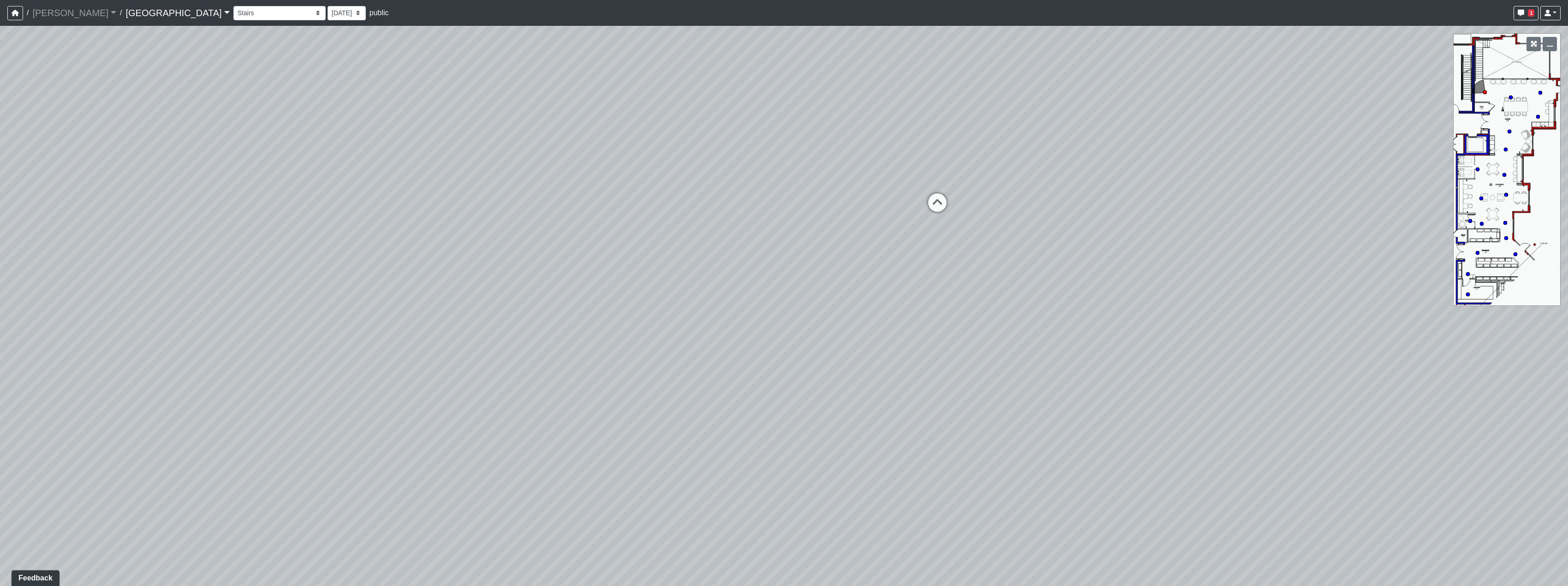
drag, startPoint x: 613, startPoint y: 340, endPoint x: 577, endPoint y: 340, distance: 36.0
click at [593, 340] on div "Loading... Reception Desk Loading... Lobby Loading... Landing Loading... Entry …" at bounding box center [784, 306] width 1568 height 560
drag, startPoint x: 614, startPoint y: 327, endPoint x: 672, endPoint y: 324, distance: 58.1
click at [672, 324] on div "Loading... Reception Desk Loading... Lobby Loading... Landing Loading... Entry …" at bounding box center [784, 306] width 1568 height 560
drag, startPoint x: 267, startPoint y: 283, endPoint x: 447, endPoint y: 276, distance: 180.1
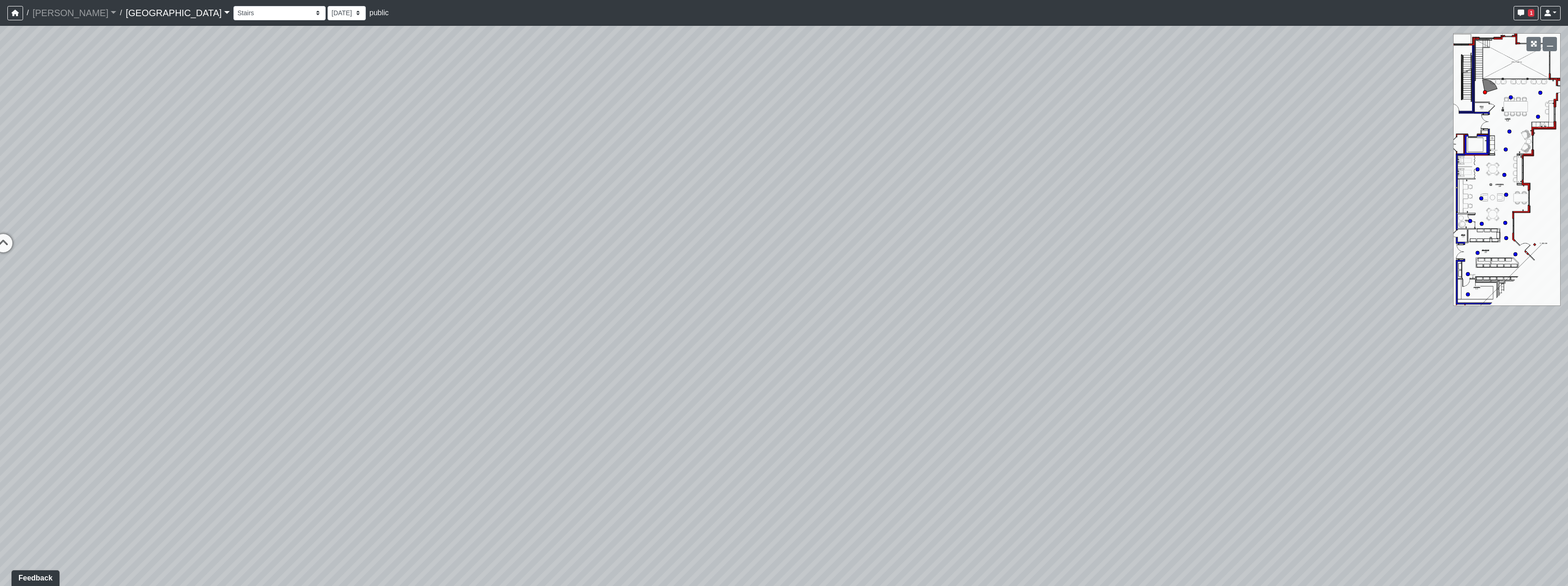
click at [443, 276] on div "Loading... Reception Desk Loading... Lobby Loading... Landing Loading... Entry …" at bounding box center [784, 306] width 1568 height 560
click at [411, 173] on icon at bounding box center [400, 167] width 28 height 28
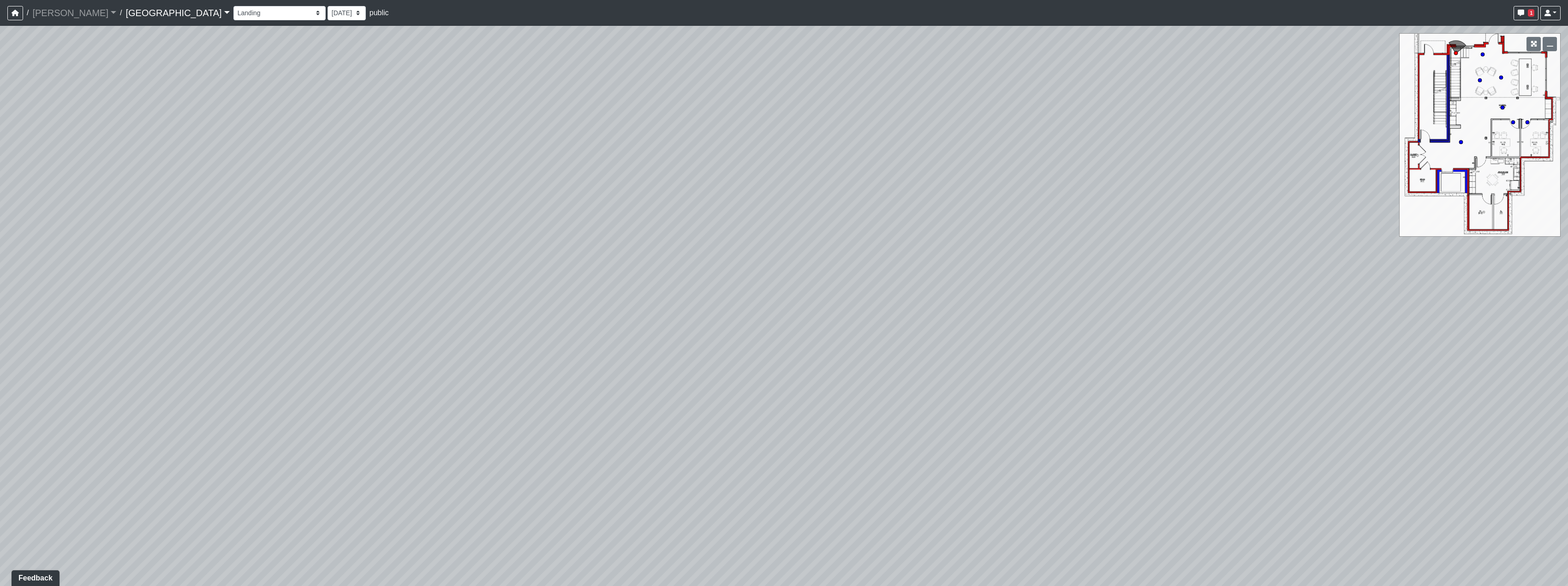
drag, startPoint x: 1174, startPoint y: 418, endPoint x: 485, endPoint y: 380, distance: 690.0
click at [641, 414] on div "Loading... Reception Desk Loading... Lobby Loading... Landing Loading... Entry …" at bounding box center [784, 306] width 1568 height 560
drag, startPoint x: 942, startPoint y: 306, endPoint x: 703, endPoint y: 465, distance: 287.1
click at [703, 469] on div "Loading... Reception Desk Loading... Lobby Loading... Landing Loading... Entry …" at bounding box center [784, 306] width 1568 height 560
drag, startPoint x: 782, startPoint y: 303, endPoint x: 775, endPoint y: 405, distance: 102.2
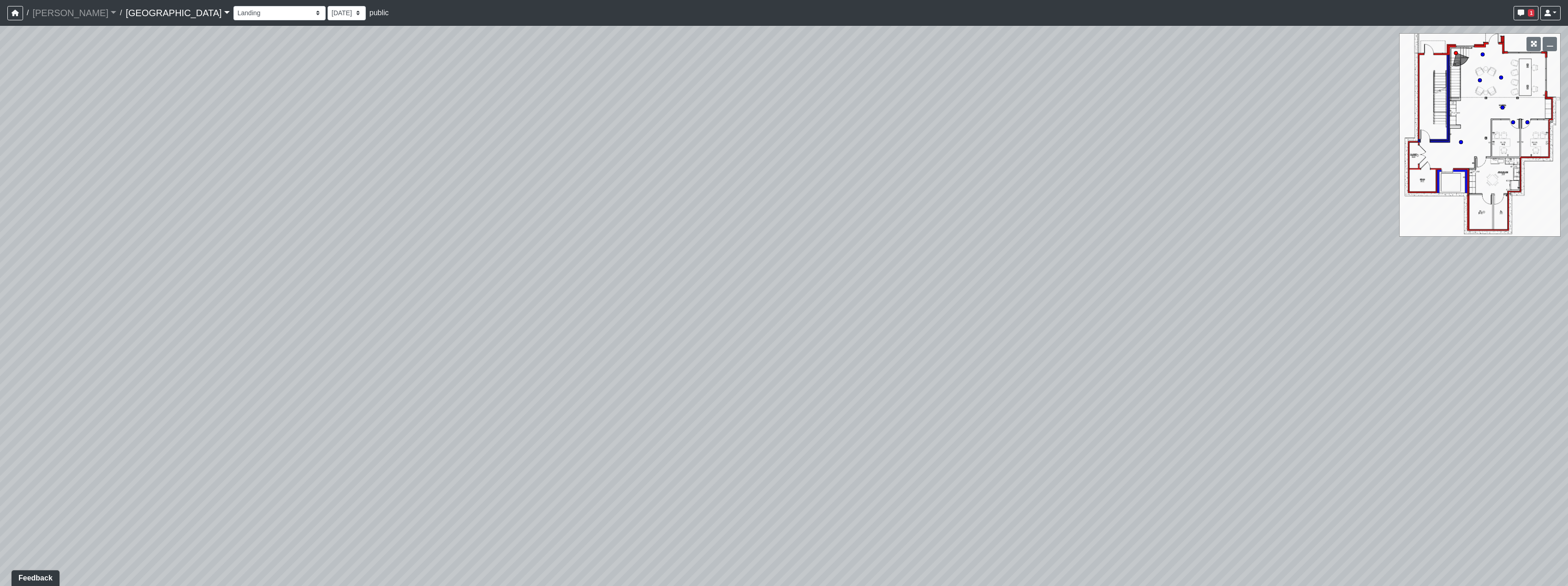
click at [775, 405] on div "Loading... Reception Desk Loading... Lobby Loading... Landing Loading... Entry …" at bounding box center [784, 306] width 1568 height 560
drag, startPoint x: 979, startPoint y: 203, endPoint x: 938, endPoint y: 239, distance: 54.6
click at [938, 239] on div "Loading... Reception Desk Loading... Lobby Loading... Landing Loading... Entry …" at bounding box center [784, 306] width 1568 height 560
click at [986, 93] on icon at bounding box center [991, 89] width 28 height 28
select select "1EDBhc6kM7QFTDZ94oEGyU"
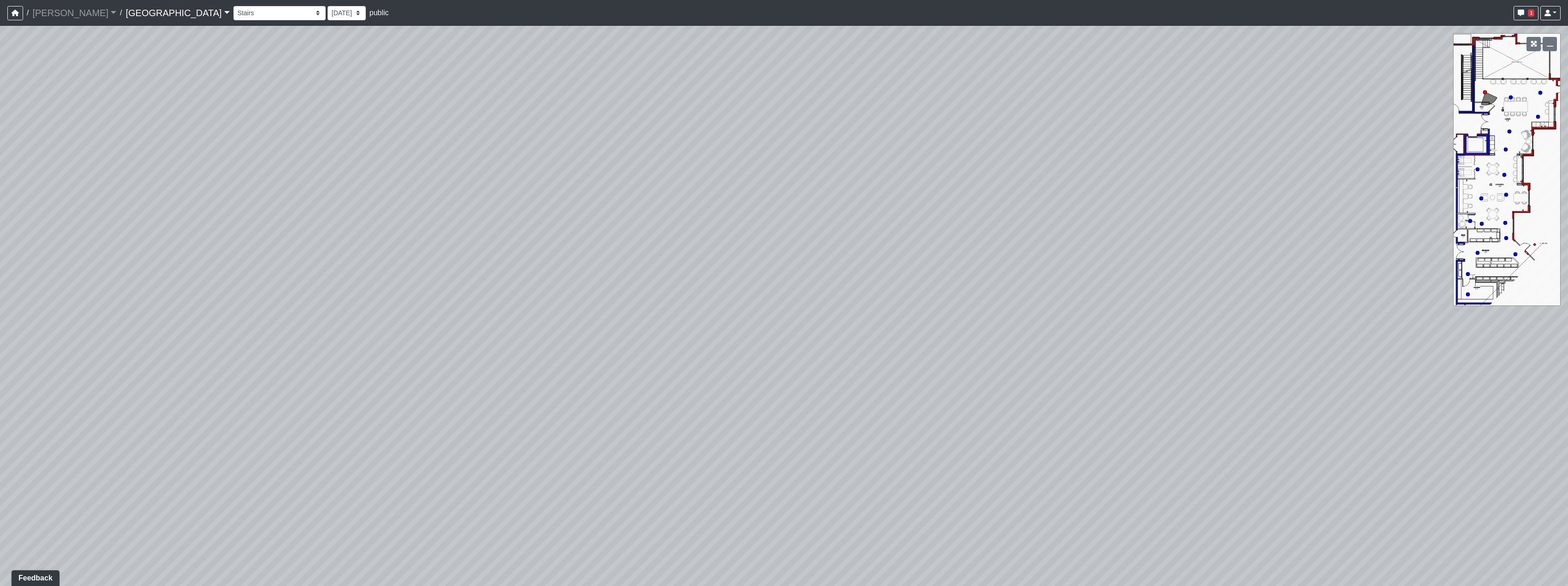
drag, startPoint x: 589, startPoint y: 404, endPoint x: 908, endPoint y: 306, distance: 333.7
click at [820, 322] on div "Loading... Reception Desk Loading... Lobby Loading... Landing Loading... Entry …" at bounding box center [784, 306] width 1568 height 560
drag, startPoint x: 625, startPoint y: 328, endPoint x: 1125, endPoint y: 338, distance: 500.1
click at [1125, 338] on div "Loading... Reception Desk Loading... Lobby Loading... Landing Loading... Entry …" at bounding box center [784, 306] width 1568 height 560
drag, startPoint x: 794, startPoint y: 416, endPoint x: 1370, endPoint y: 280, distance: 591.8
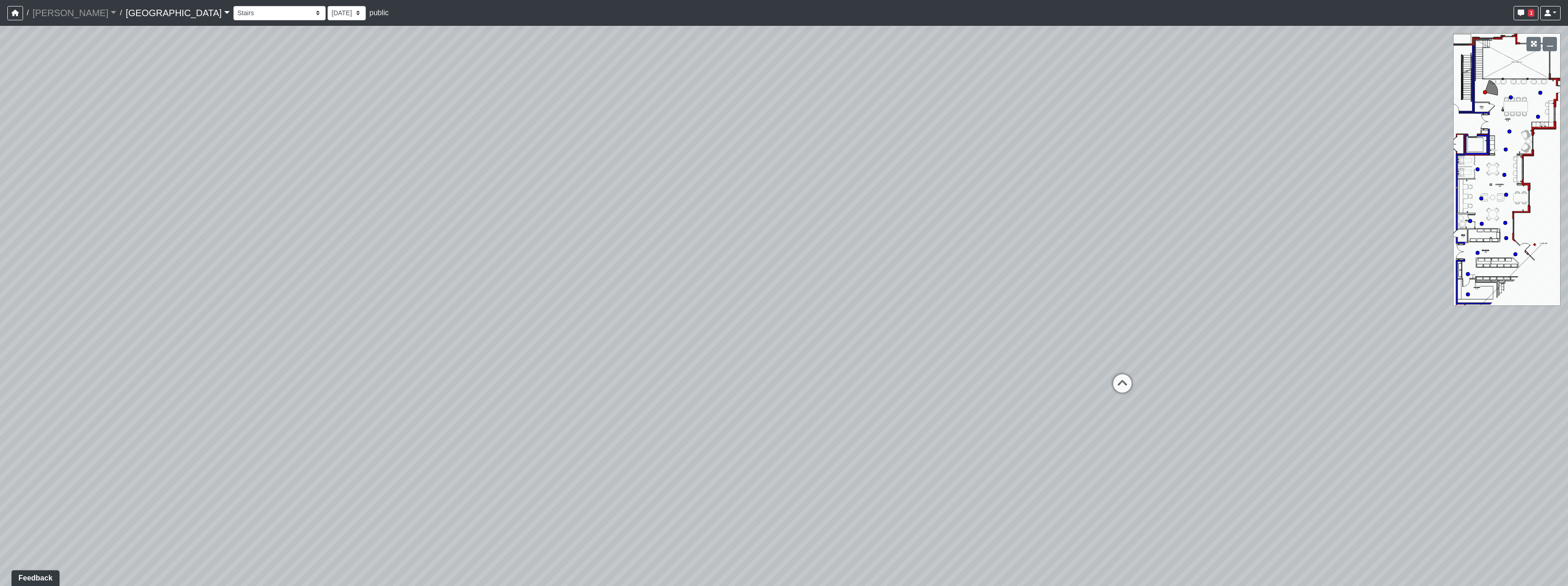
click at [1353, 278] on div "Loading... Reception Desk Loading... Lobby Loading... Landing Loading... Entry …" at bounding box center [784, 306] width 1568 height 560
drag, startPoint x: 794, startPoint y: 328, endPoint x: 510, endPoint y: 360, distance: 285.8
click at [510, 360] on div "Loading... Reception Desk Loading... Lobby Loading... Landing Loading... Entry …" at bounding box center [784, 306] width 1568 height 560
drag, startPoint x: 965, startPoint y: 305, endPoint x: 544, endPoint y: 364, distance: 425.1
click at [544, 364] on div "Loading... Reception Desk Loading... Lobby Loading... Landing Loading... Entry …" at bounding box center [784, 306] width 1568 height 560
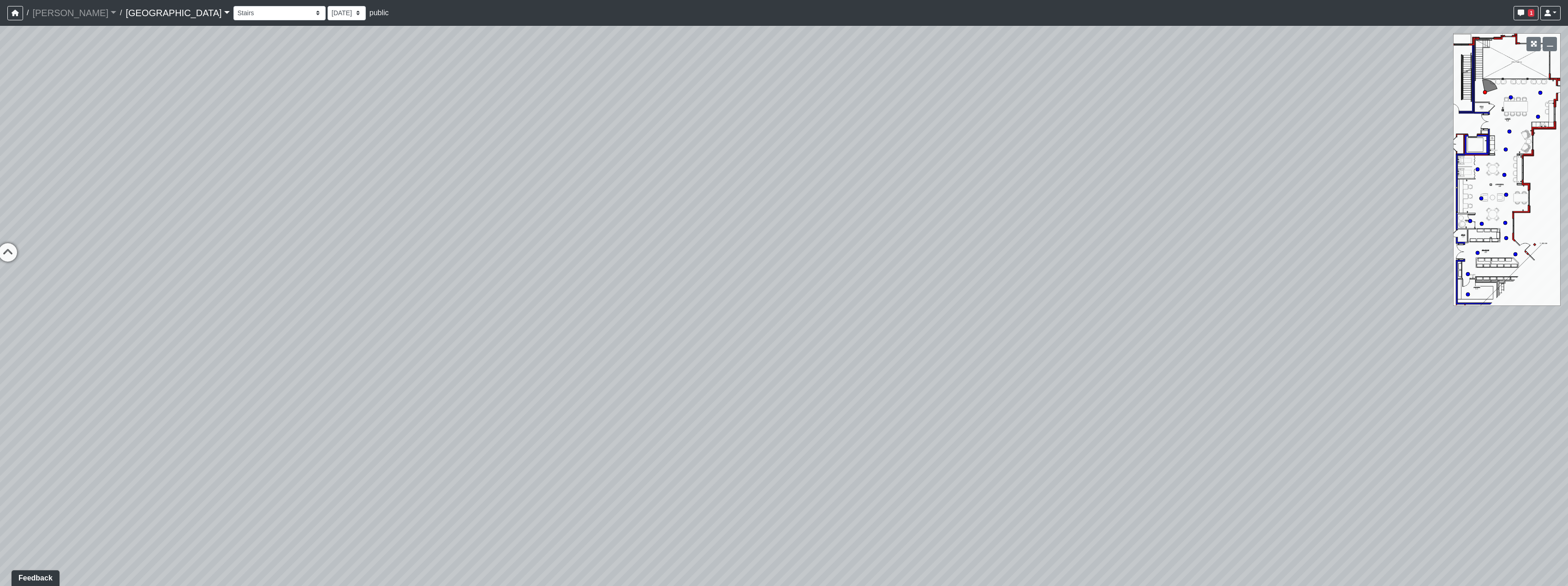
drag, startPoint x: 1110, startPoint y: 302, endPoint x: 996, endPoint y: 324, distance: 116.1
click at [996, 324] on div "Loading... Reception Desk Loading... Lobby Loading... Landing Loading... Entry …" at bounding box center [784, 306] width 1568 height 560
drag, startPoint x: 835, startPoint y: 328, endPoint x: 928, endPoint y: 297, distance: 98.0
click at [928, 297] on div "Loading... Reception Desk Loading... Lobby Loading... Landing Loading... Entry …" at bounding box center [784, 306] width 1568 height 560
